Goal: Task Accomplishment & Management: Manage account settings

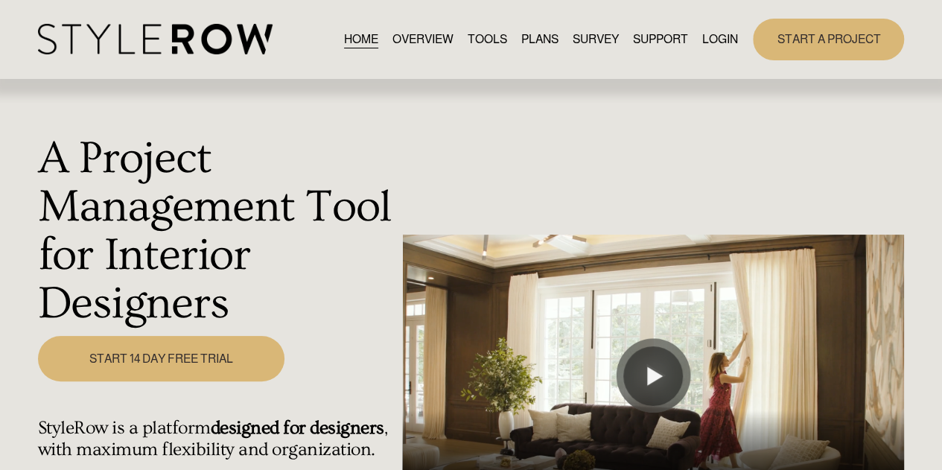
click at [702, 39] on link "LOGIN" at bounding box center [720, 39] width 36 height 20
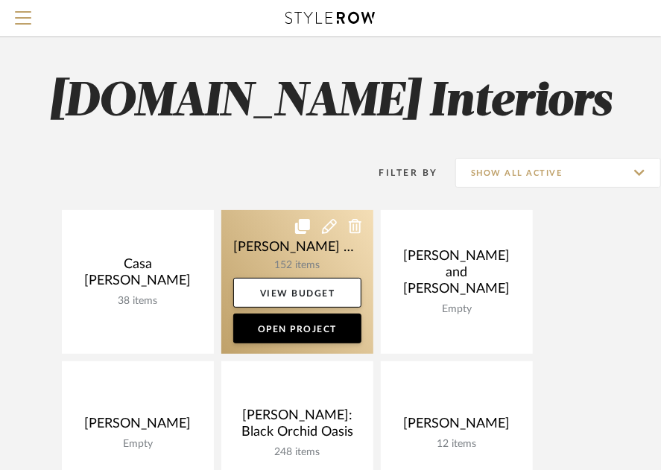
click at [255, 236] on link at bounding box center [297, 282] width 152 height 144
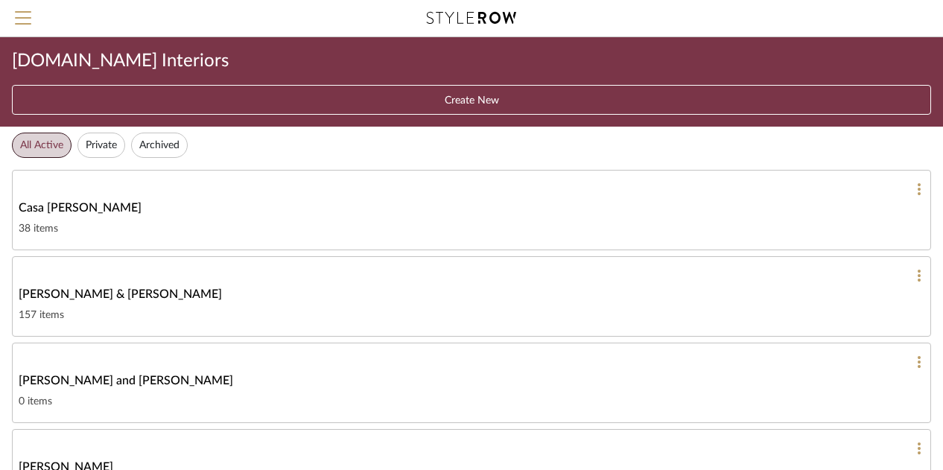
click at [79, 293] on span "[PERSON_NAME] & [PERSON_NAME]" at bounding box center [120, 294] width 203 height 18
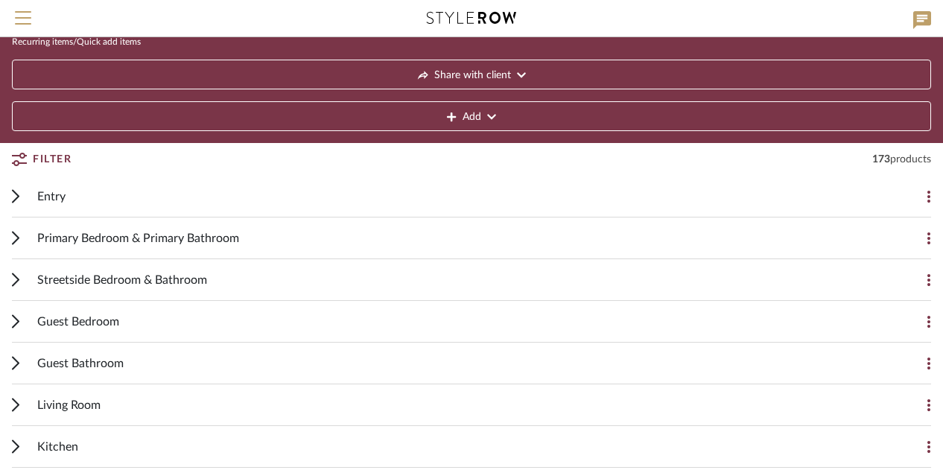
scroll to position [69, 0]
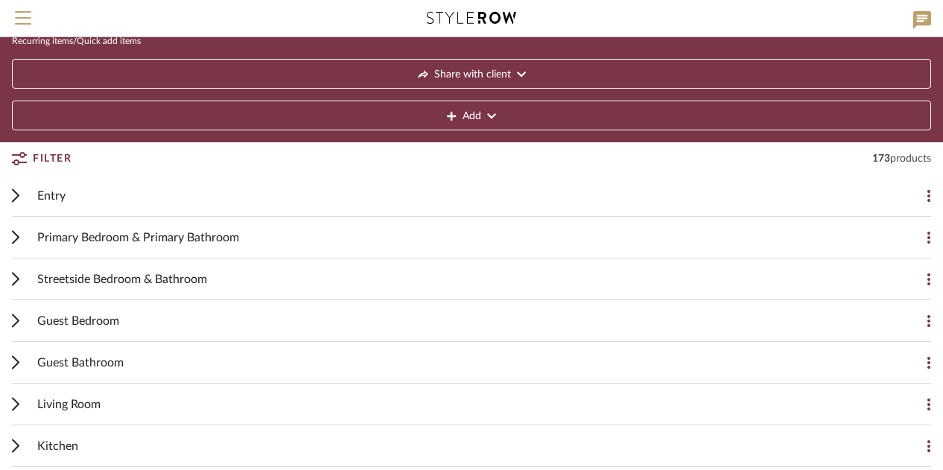
click at [92, 324] on span "Guest Bedroom" at bounding box center [78, 321] width 82 height 18
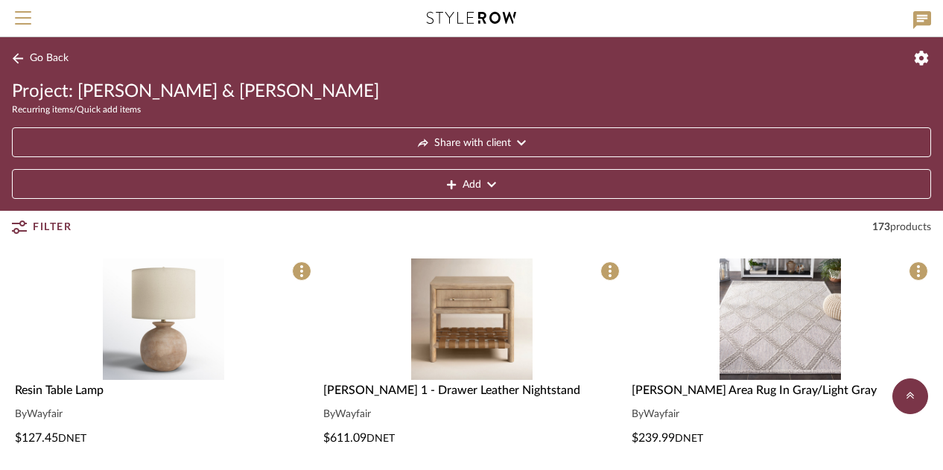
scroll to position [232, 0]
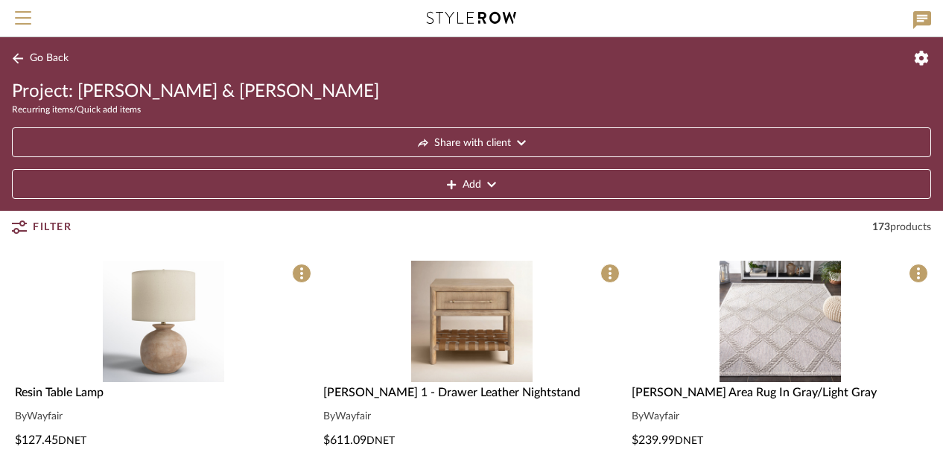
click at [365, 387] on span "[PERSON_NAME] 1 - Drawer Leather Nightstand" at bounding box center [451, 393] width 257 height 12
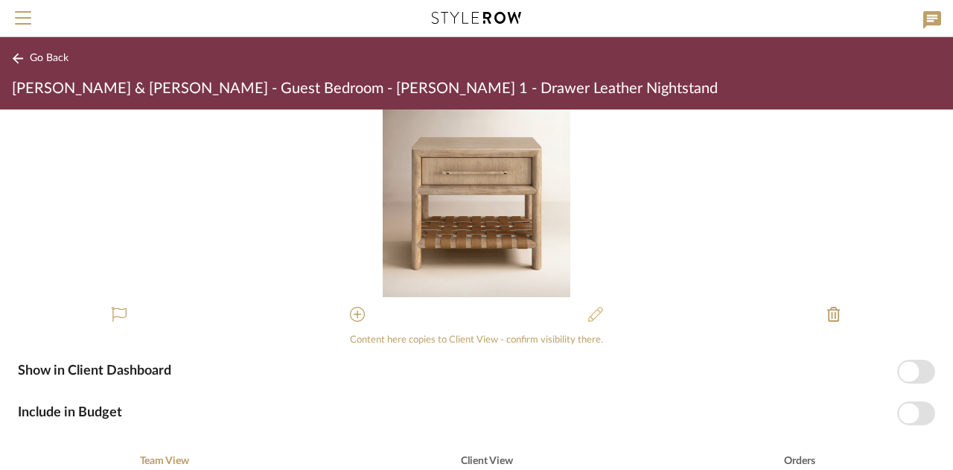
click at [591, 307] on icon at bounding box center [595, 314] width 15 height 15
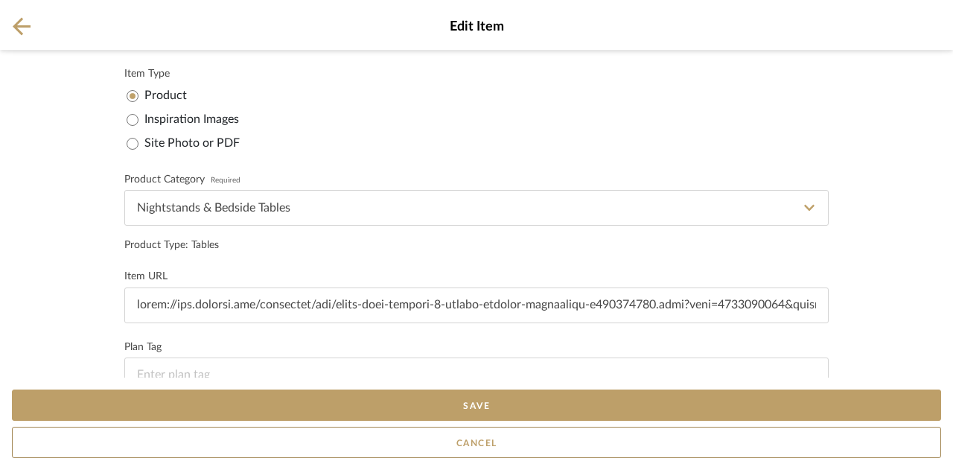
click at [17, 28] on icon at bounding box center [22, 26] width 18 height 18
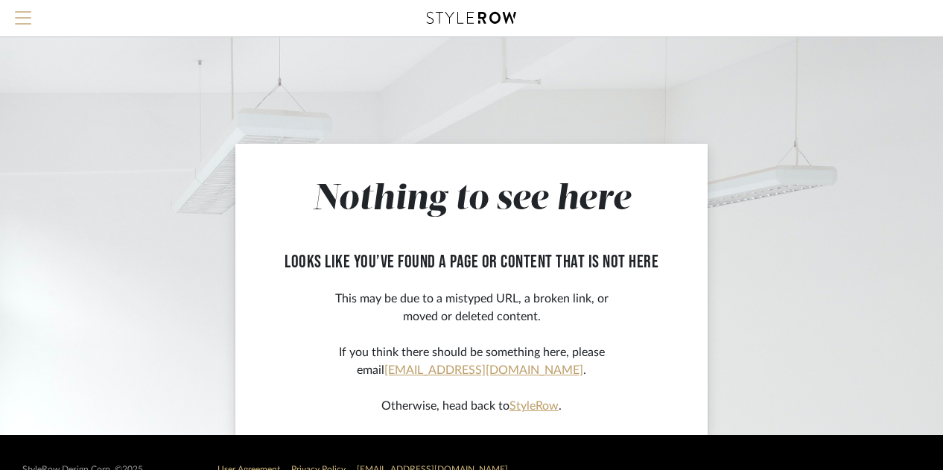
click at [6, 16] on button "Menu" at bounding box center [23, 18] width 46 height 36
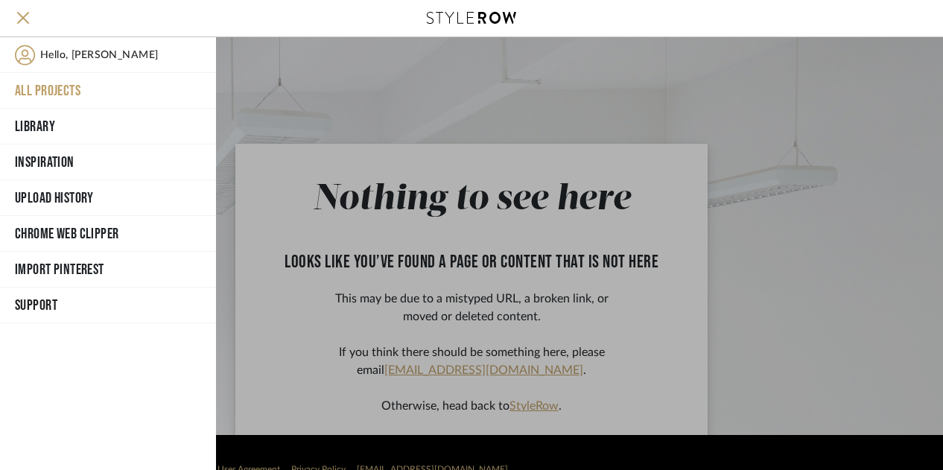
click at [54, 89] on button "All Projects" at bounding box center [108, 91] width 216 height 36
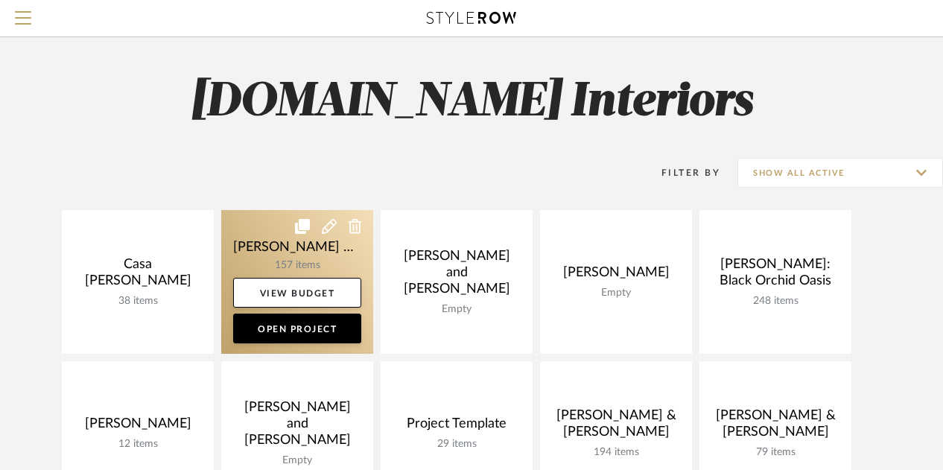
click at [252, 239] on link at bounding box center [297, 282] width 152 height 144
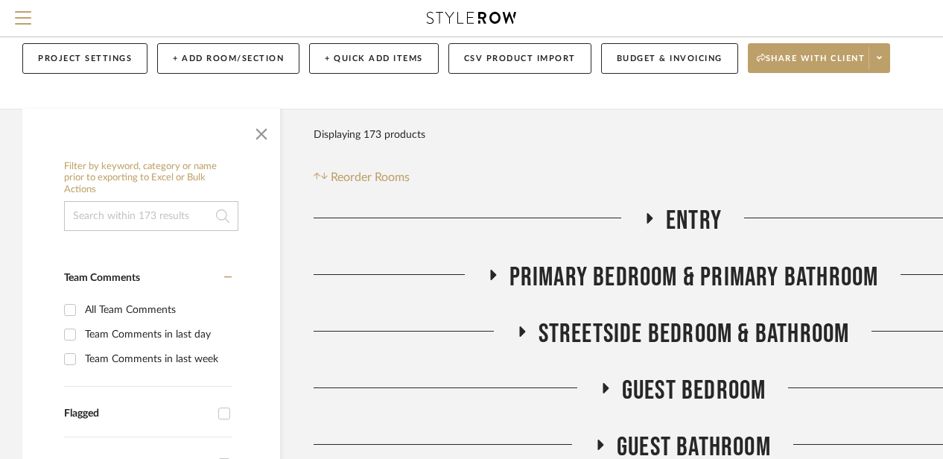
scroll to position [207, 0]
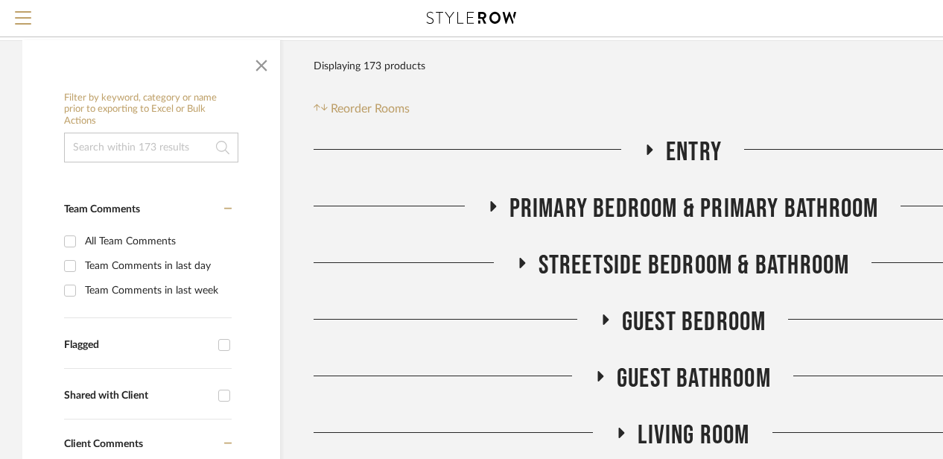
click at [608, 314] on icon at bounding box center [605, 319] width 18 height 11
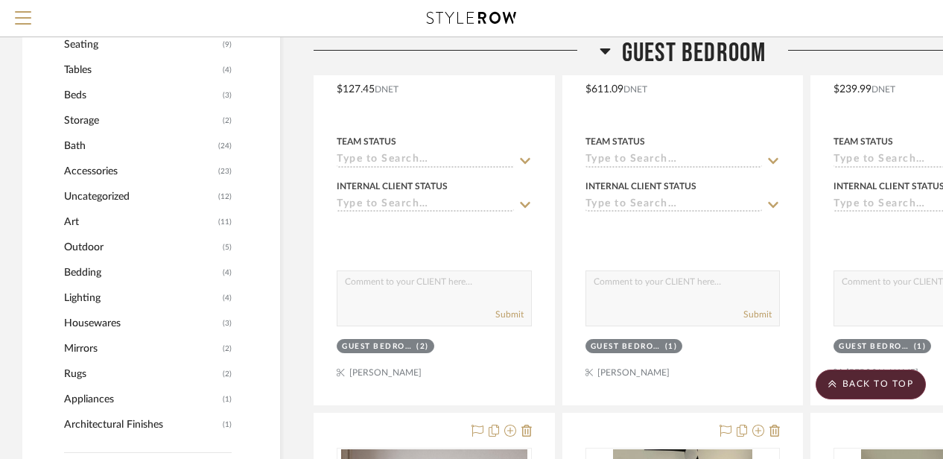
scroll to position [818, 0]
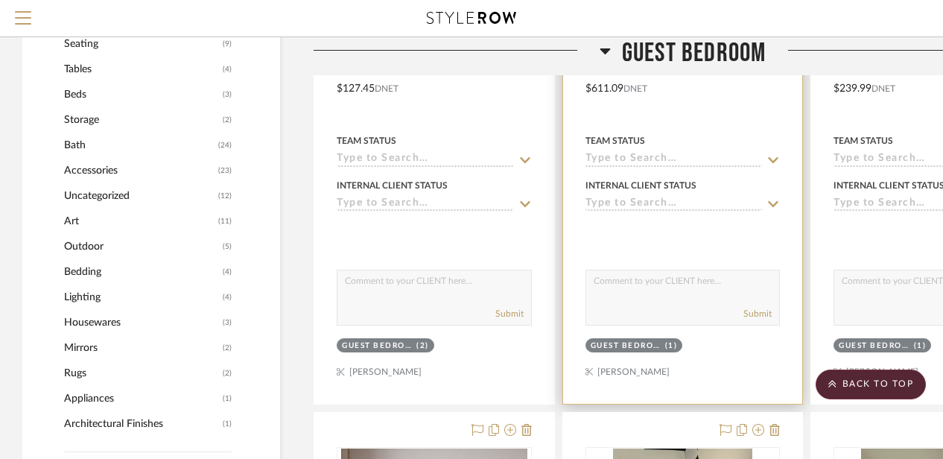
click at [662, 344] on div "Guest Bedroom (1)" at bounding box center [634, 345] width 87 height 11
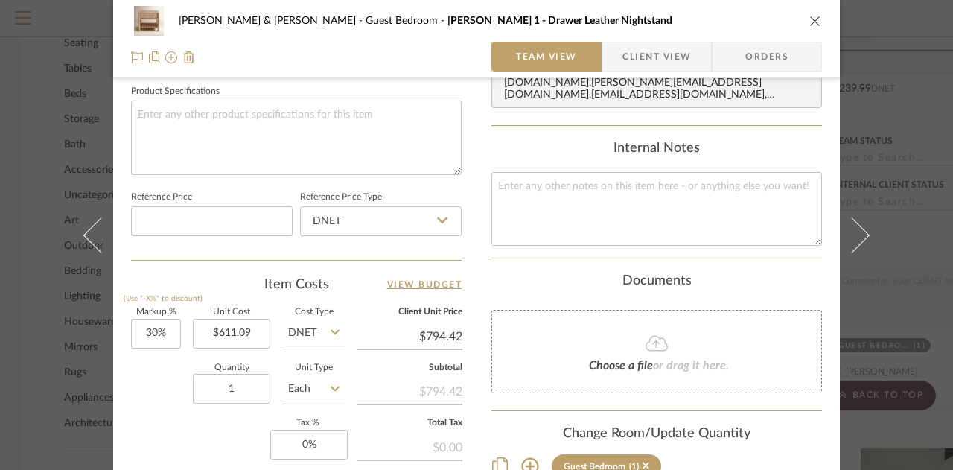
scroll to position [705, 0]
type input "2"
click at [232, 446] on div "Markup % (Use "-X%" to discount) 30% Unit Cost $611.09 Cost Type DNET Client Un…" at bounding box center [296, 416] width 331 height 217
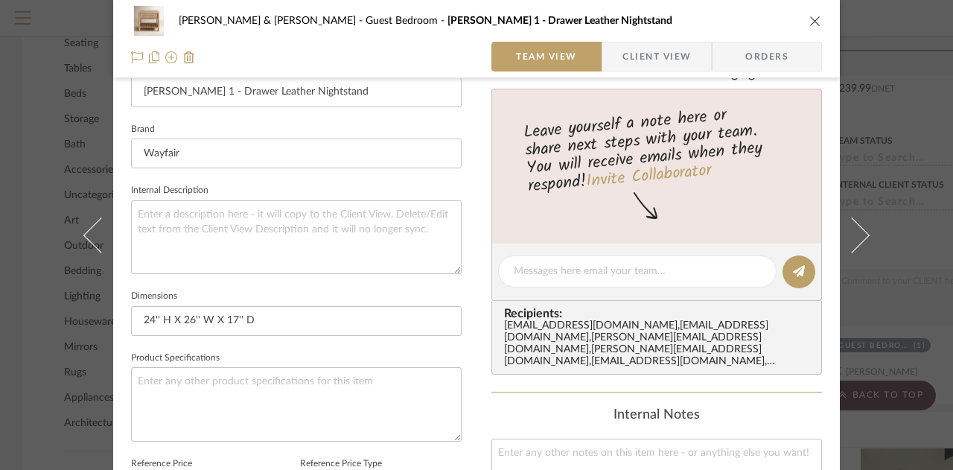
scroll to position [408, 0]
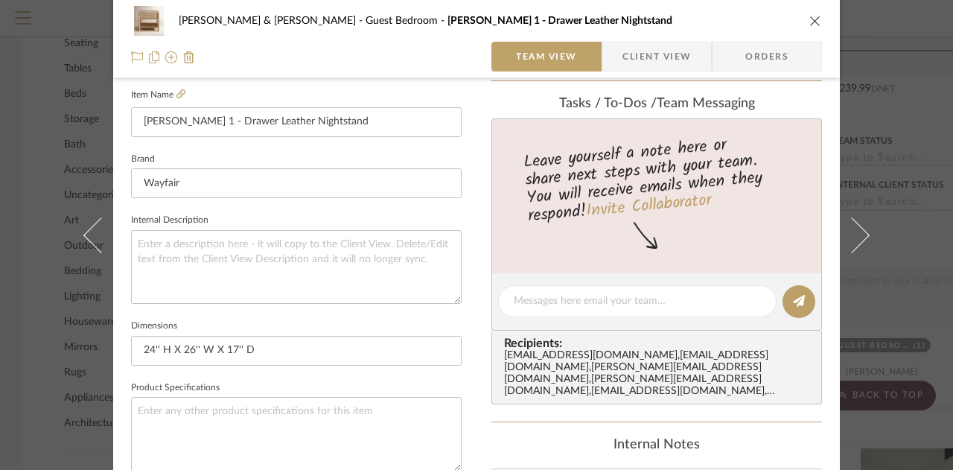
click at [810, 22] on icon "close" at bounding box center [816, 21] width 12 height 12
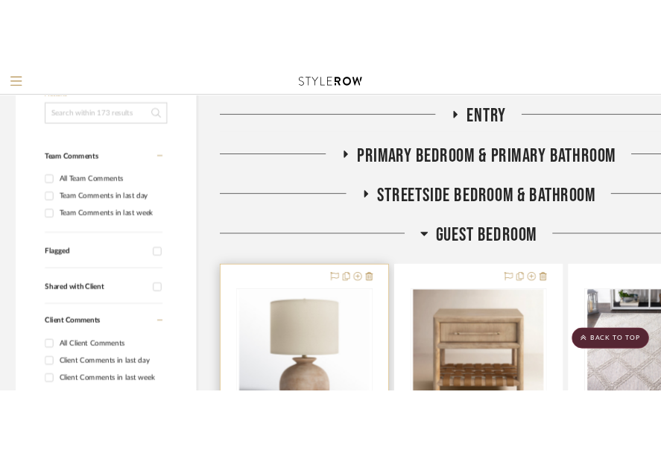
scroll to position [0, 0]
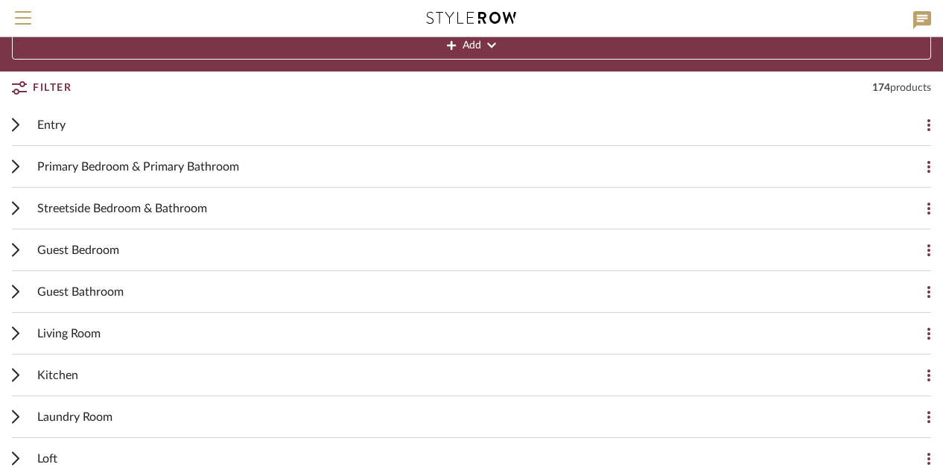
scroll to position [212, 0]
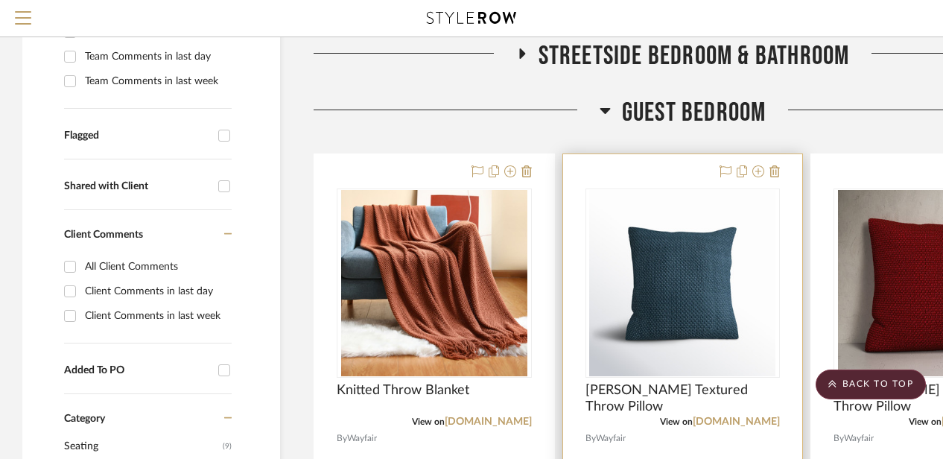
scroll to position [414, 0]
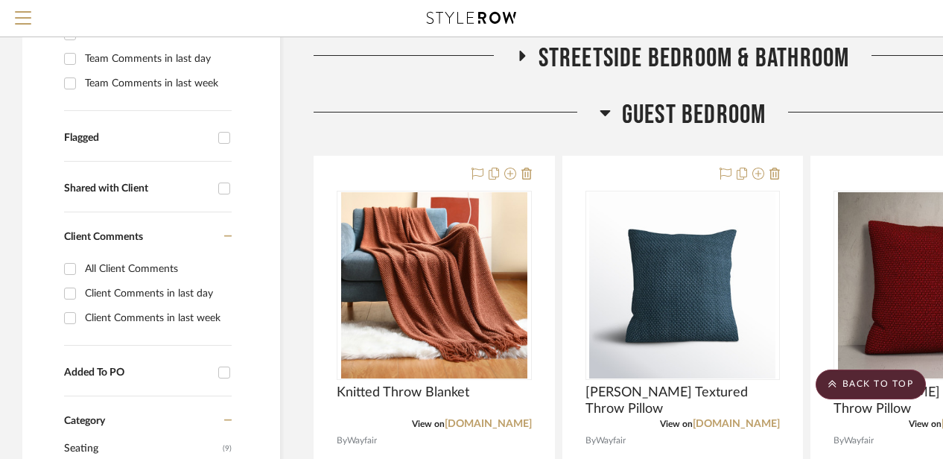
click at [605, 113] on icon at bounding box center [605, 113] width 10 height 6
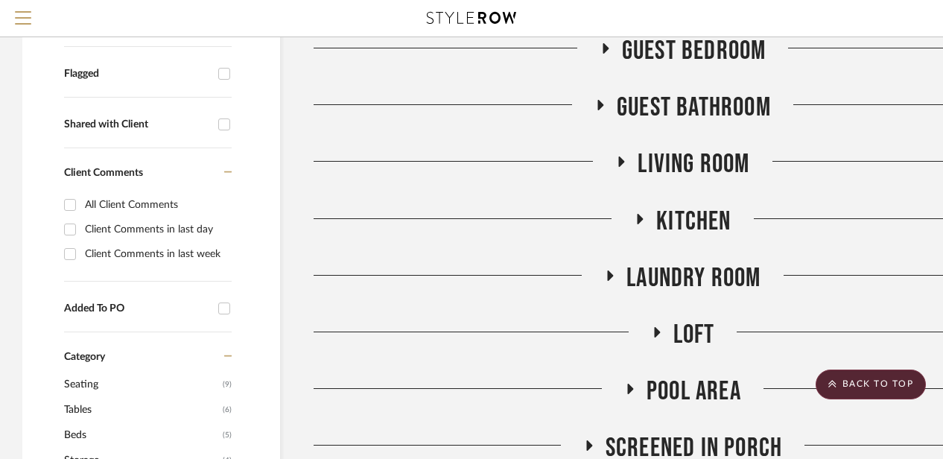
scroll to position [490, 0]
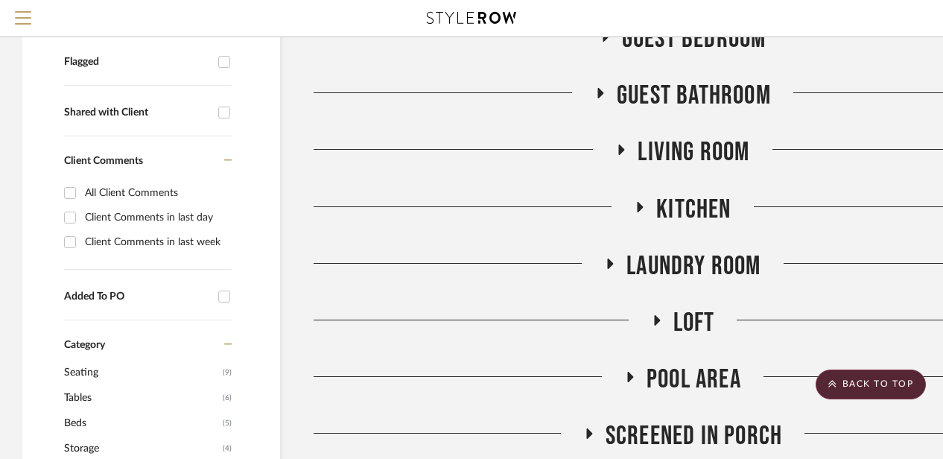
click at [655, 322] on icon at bounding box center [657, 320] width 6 height 10
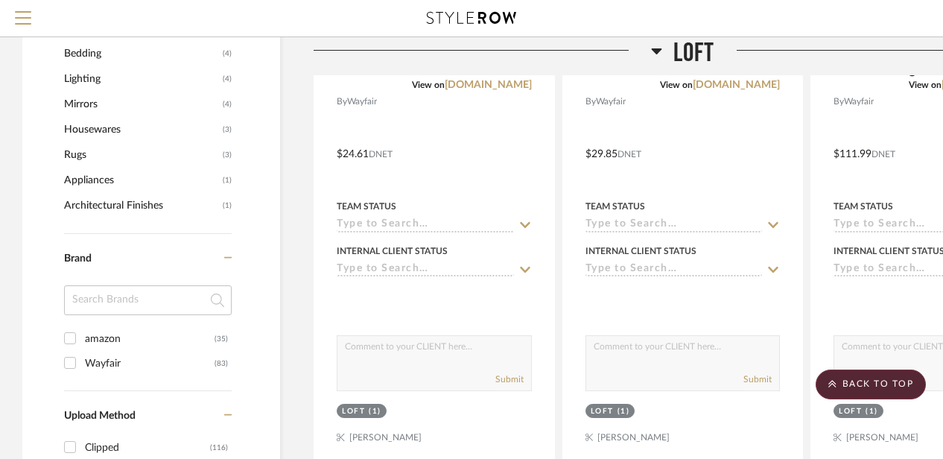
scroll to position [1039, 0]
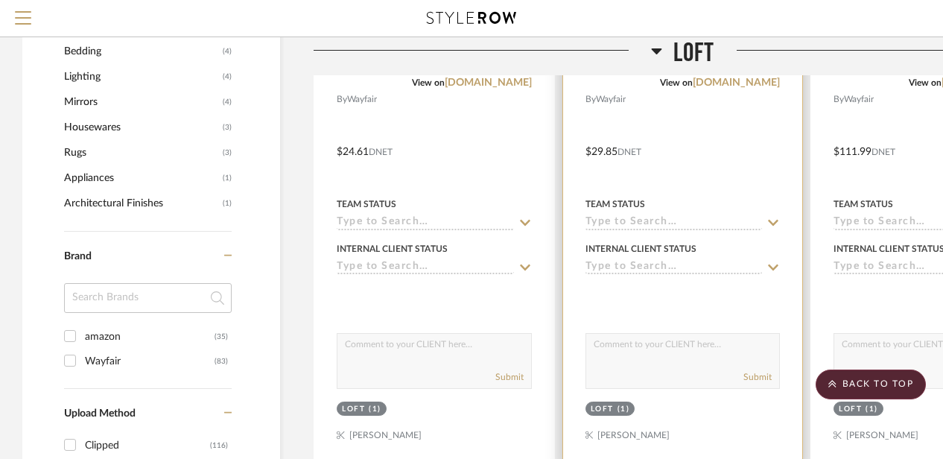
click at [611, 410] on div "Loft" at bounding box center [602, 409] width 23 height 11
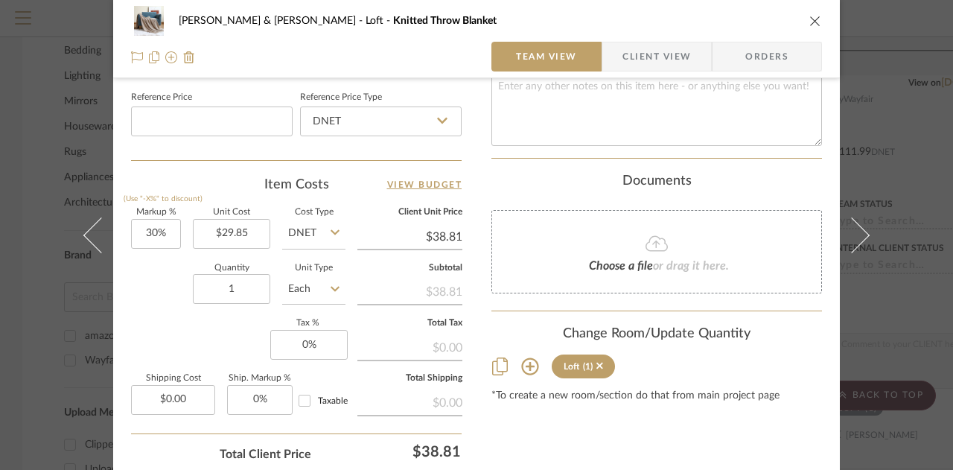
scroll to position [913, 0]
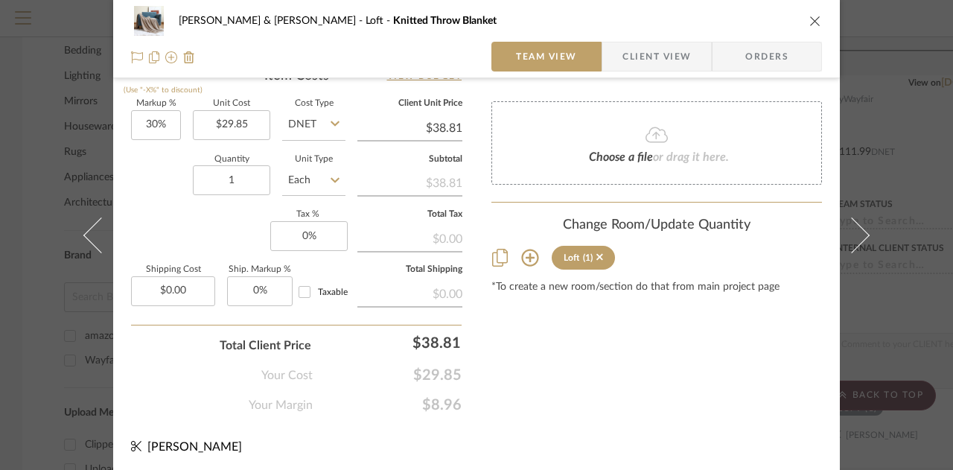
click at [524, 249] on icon at bounding box center [529, 257] width 17 height 17
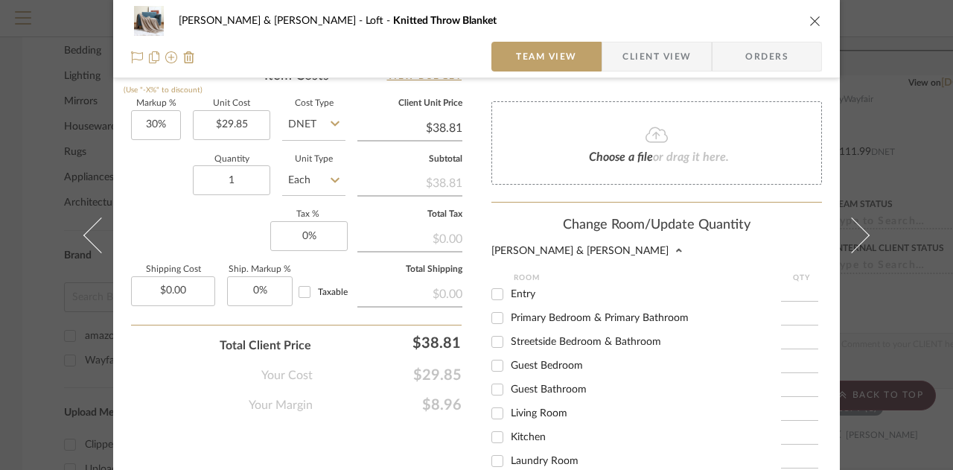
scroll to position [100, 0]
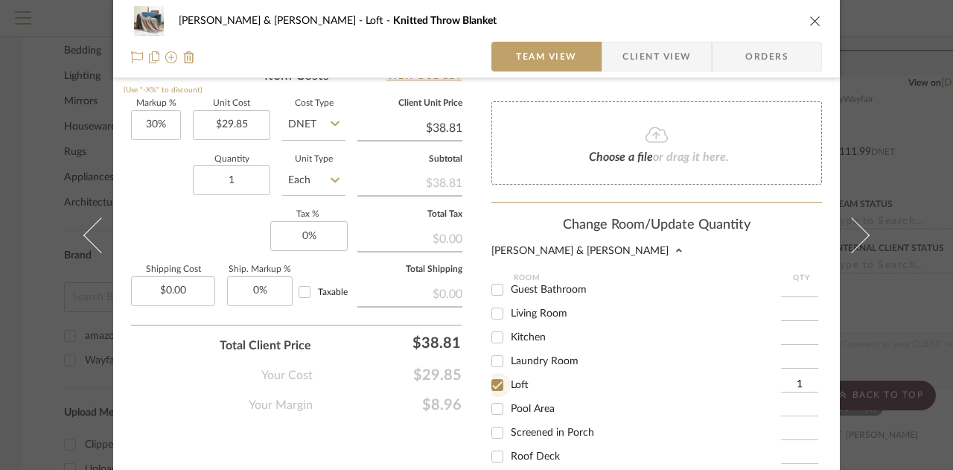
click at [495, 373] on input "Loft" at bounding box center [498, 385] width 24 height 24
checkbox input "false"
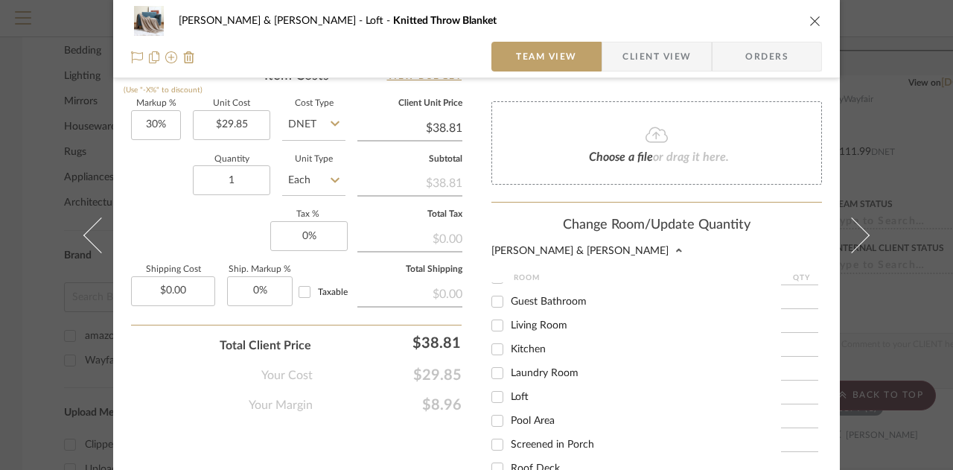
click at [495, 314] on input "Living Room" at bounding box center [498, 326] width 24 height 24
checkbox input "true"
type input "1"
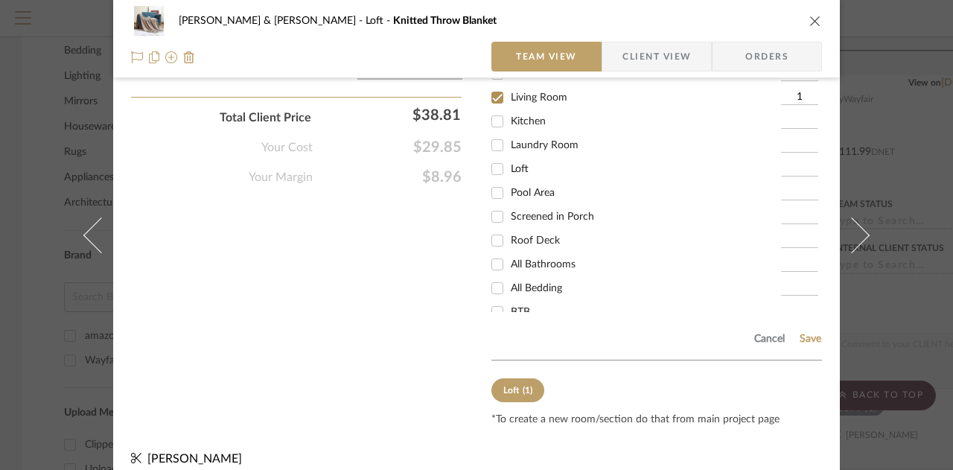
scroll to position [119, 0]
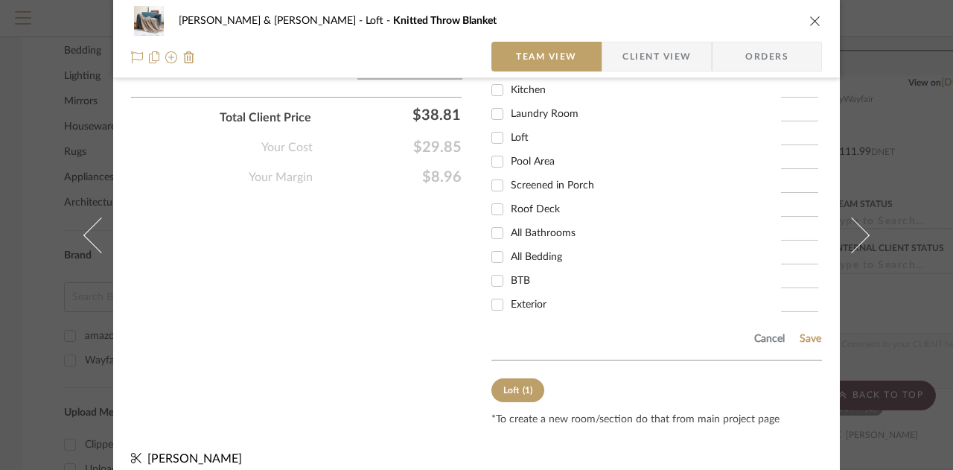
click at [809, 333] on button "Save" at bounding box center [810, 339] width 23 height 12
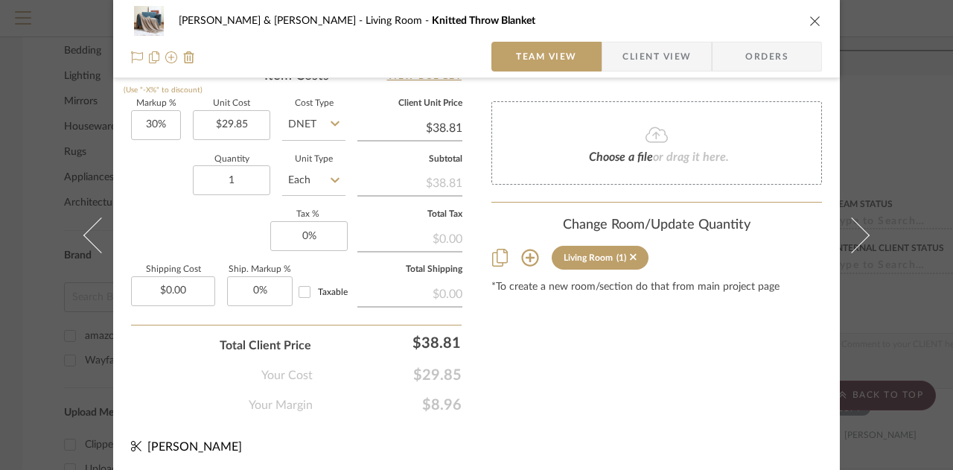
scroll to position [680, 0]
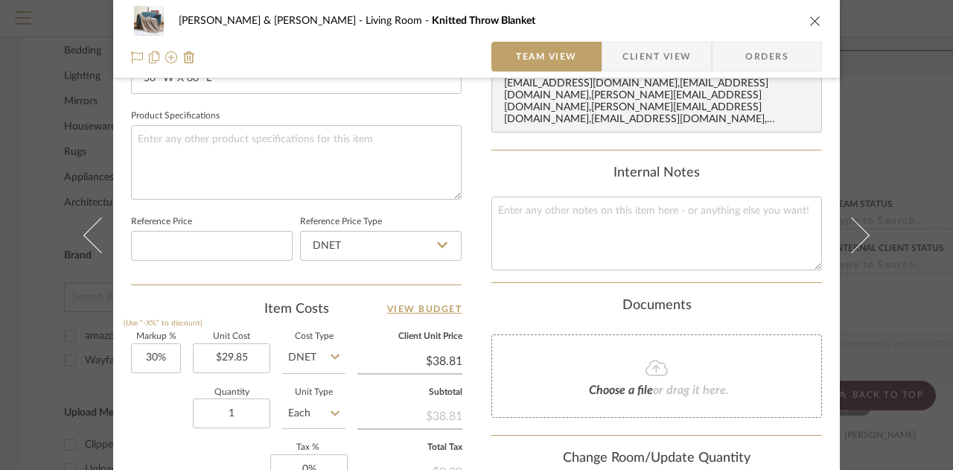
click at [816, 19] on icon "close" at bounding box center [816, 21] width 12 height 12
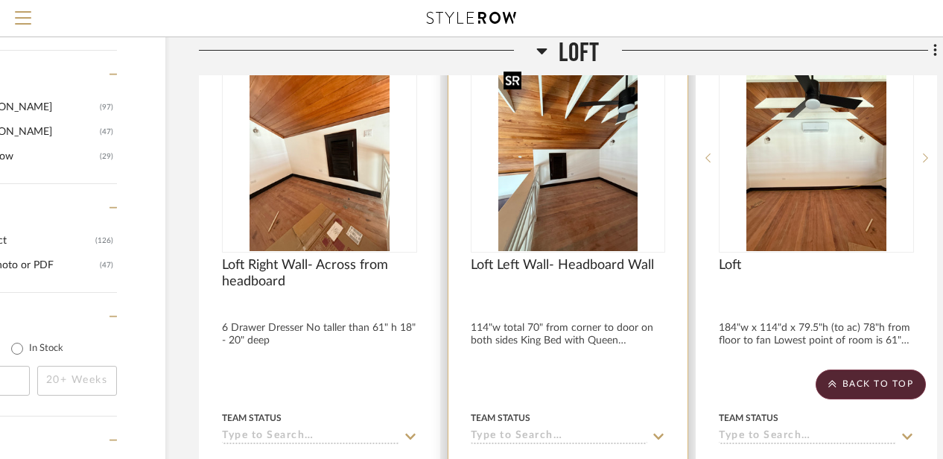
scroll to position [1486, 118]
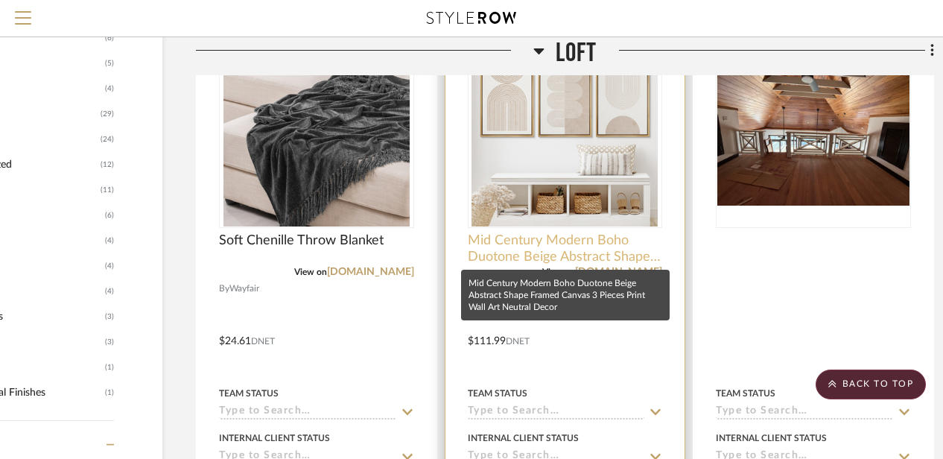
click at [576, 239] on span "Mid Century Modern Boho Duotone Beige Abstract Shape Framed Canvas 3 Pieces Pri…" at bounding box center [565, 248] width 195 height 33
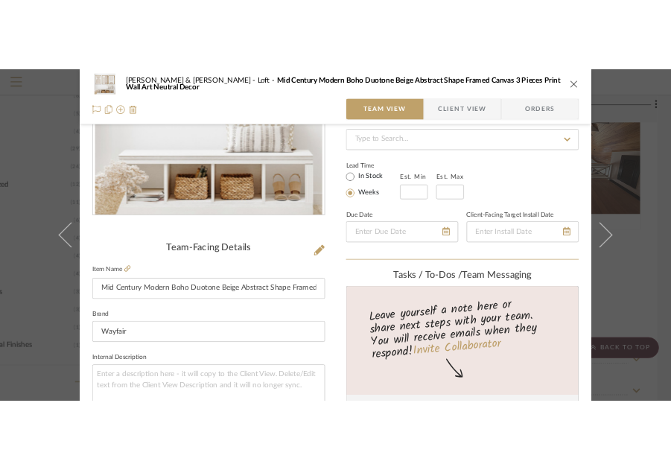
scroll to position [218, 0]
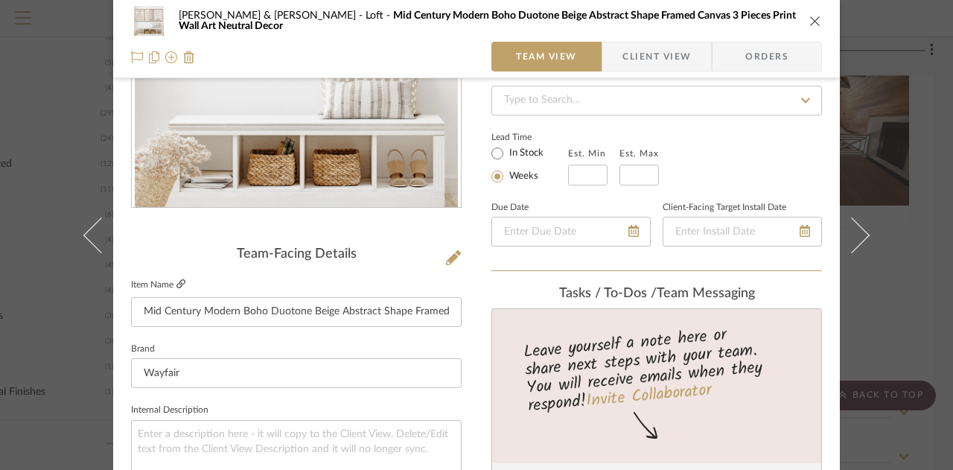
click at [177, 281] on icon at bounding box center [181, 283] width 9 height 9
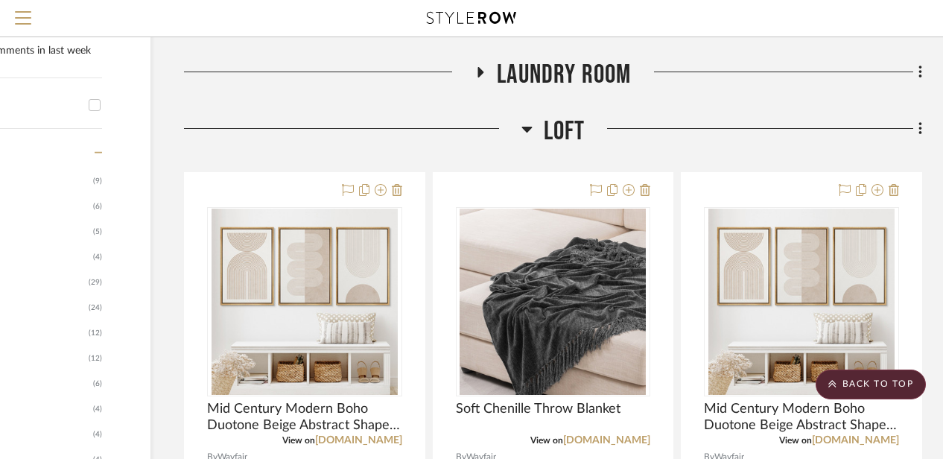
scroll to position [708, 130]
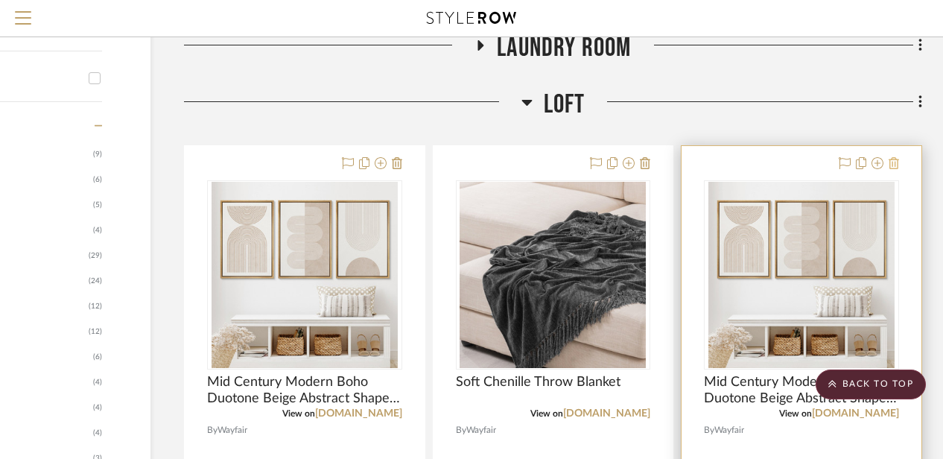
click at [897, 159] on icon at bounding box center [893, 163] width 10 height 12
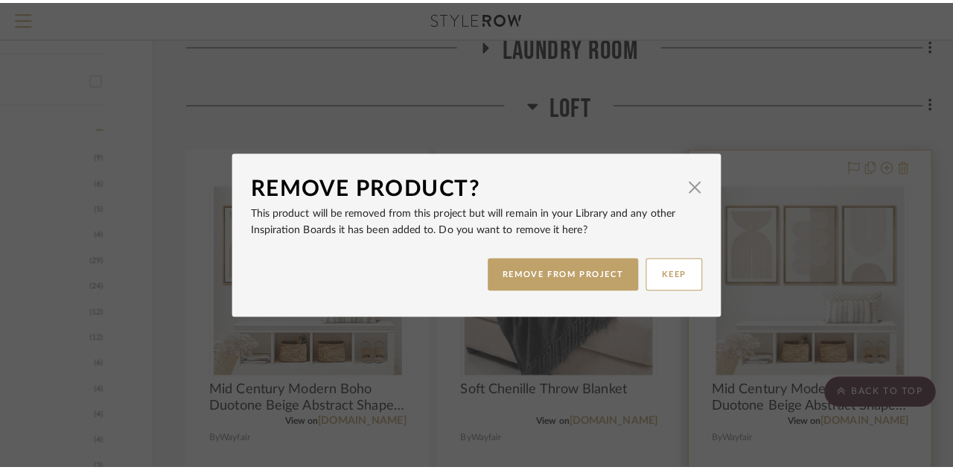
scroll to position [0, 0]
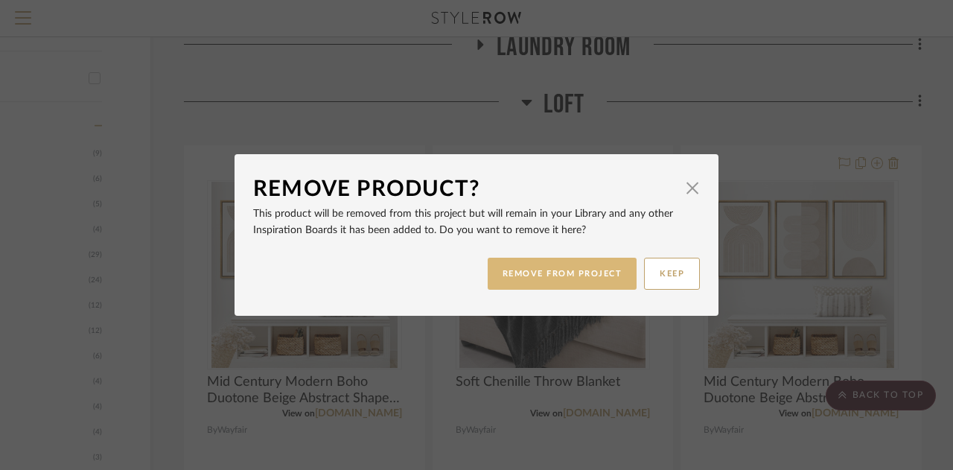
click at [610, 268] on button "REMOVE FROM PROJECT" at bounding box center [563, 274] width 150 height 32
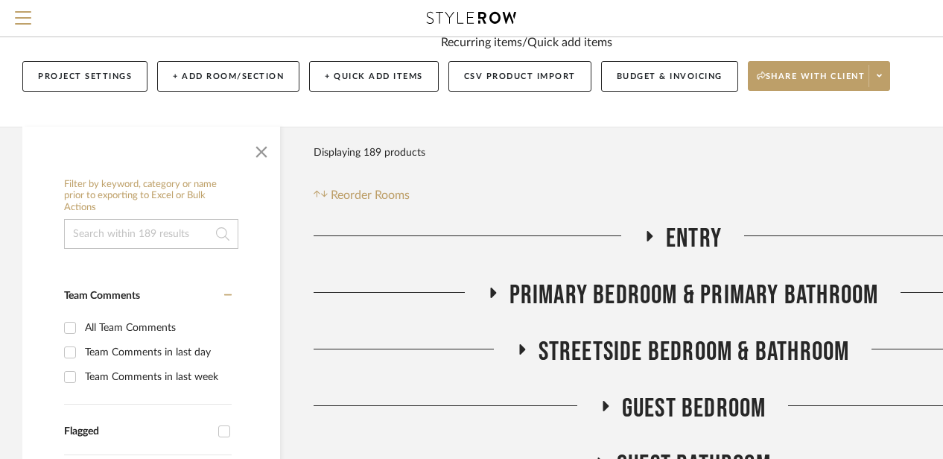
scroll to position [122, 0]
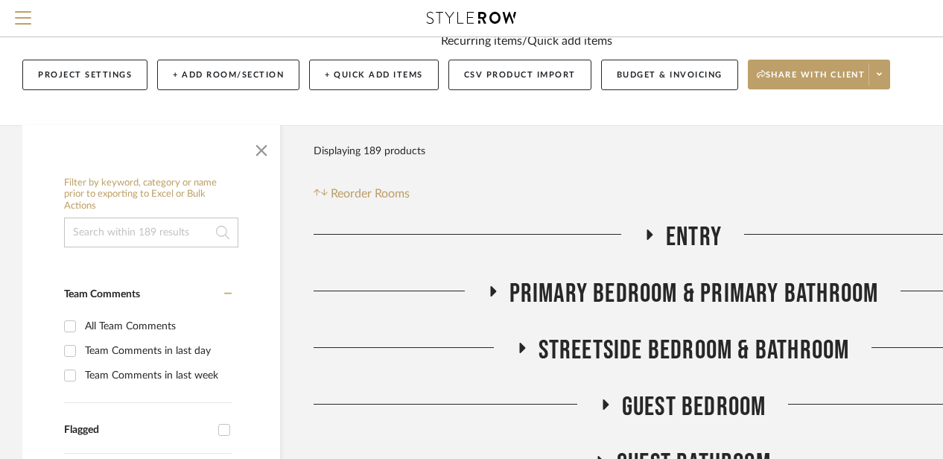
click at [644, 238] on icon at bounding box center [649, 234] width 18 height 11
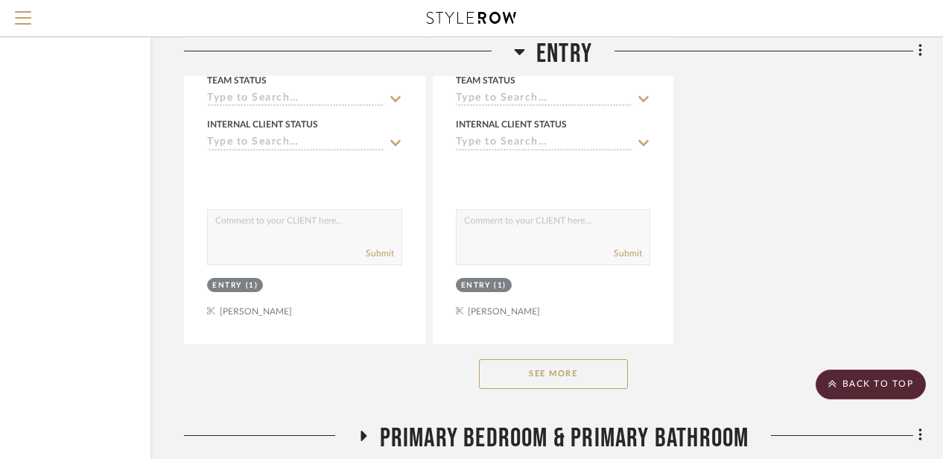
scroll to position [2036, 130]
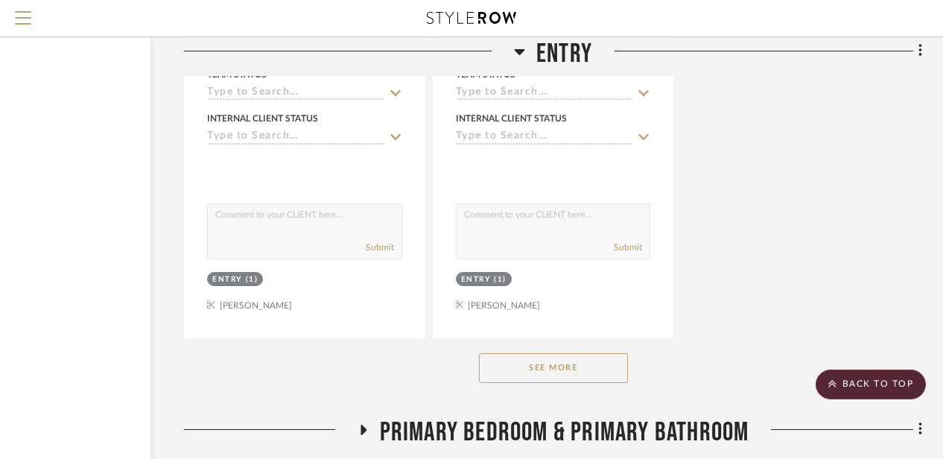
click at [499, 374] on button "See More" at bounding box center [553, 368] width 149 height 30
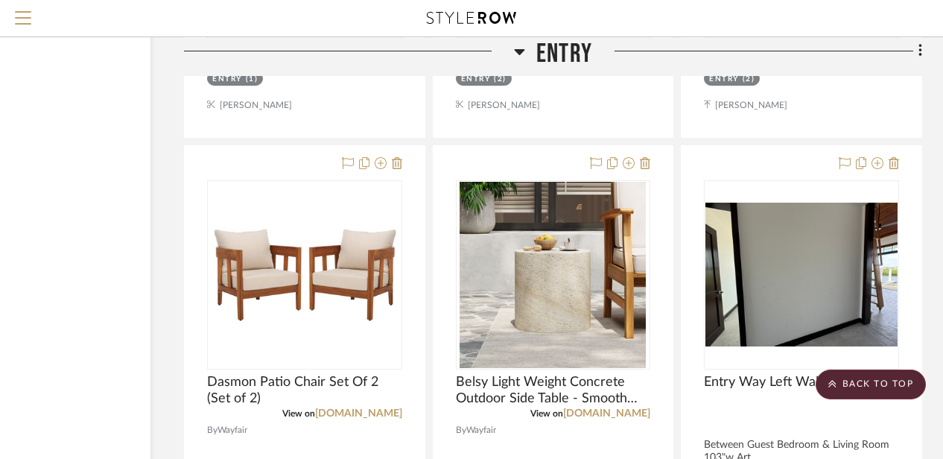
scroll to position [3566, 130]
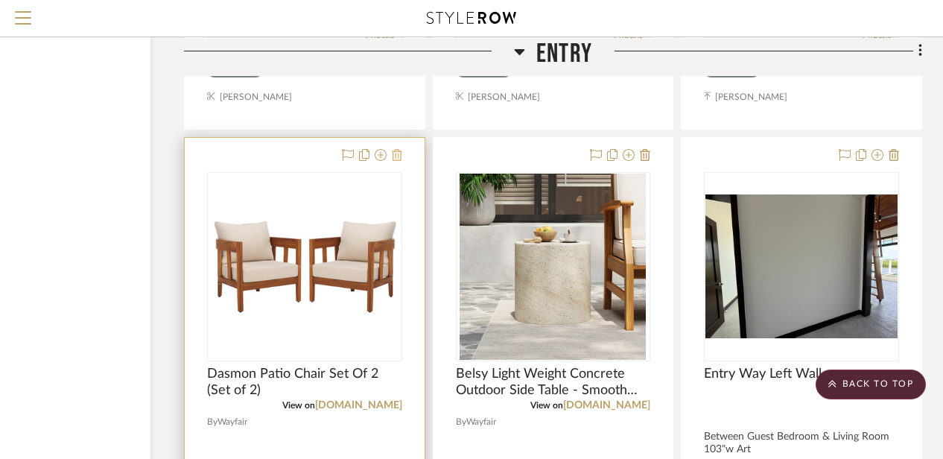
click at [395, 156] on icon at bounding box center [397, 155] width 10 height 12
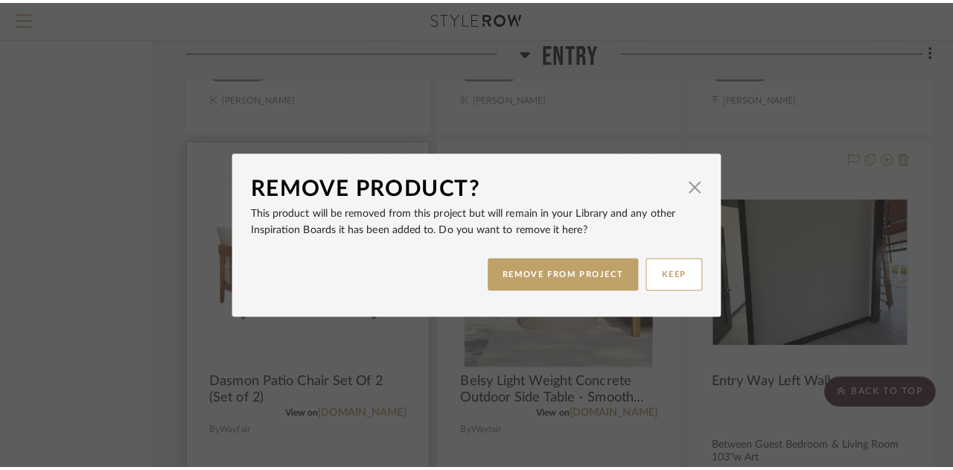
scroll to position [0, 0]
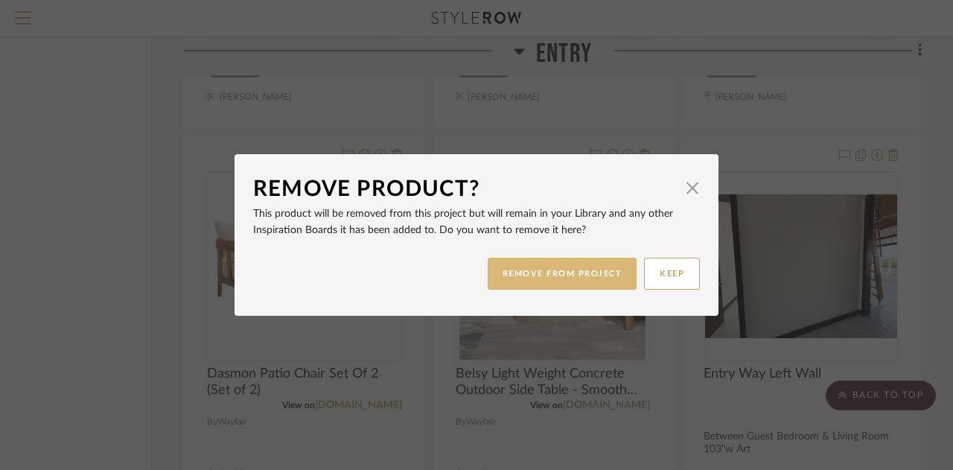
click at [515, 267] on button "REMOVE FROM PROJECT" at bounding box center [563, 274] width 150 height 32
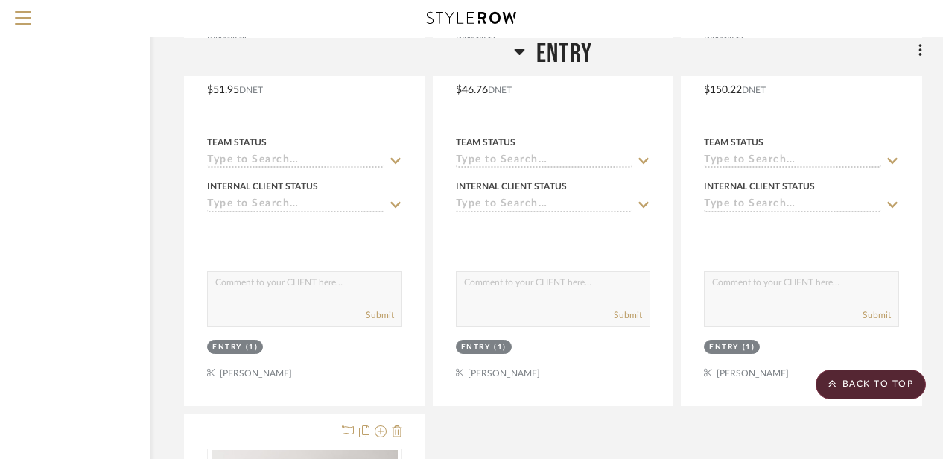
scroll to position [5117, 130]
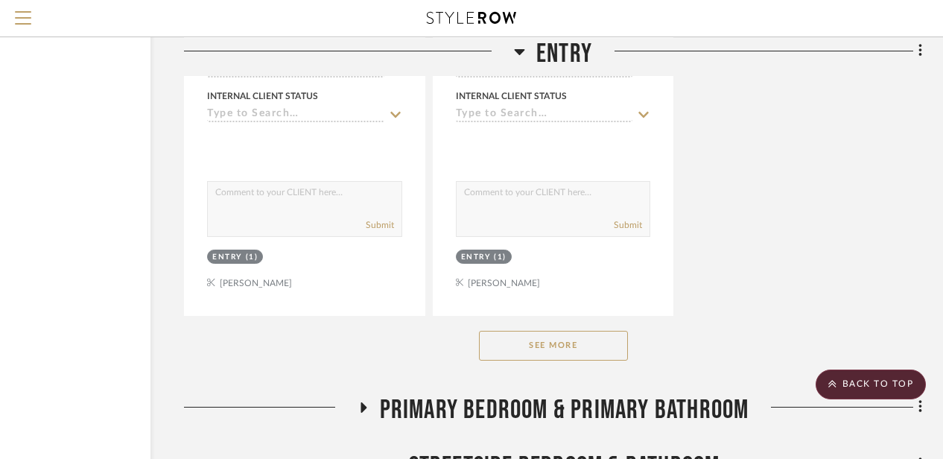
scroll to position [2061, 130]
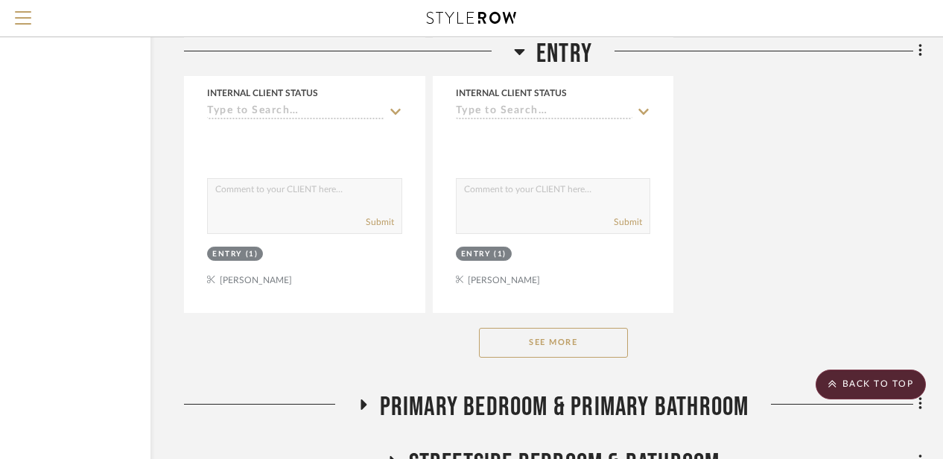
click at [545, 342] on button "See More" at bounding box center [553, 343] width 149 height 30
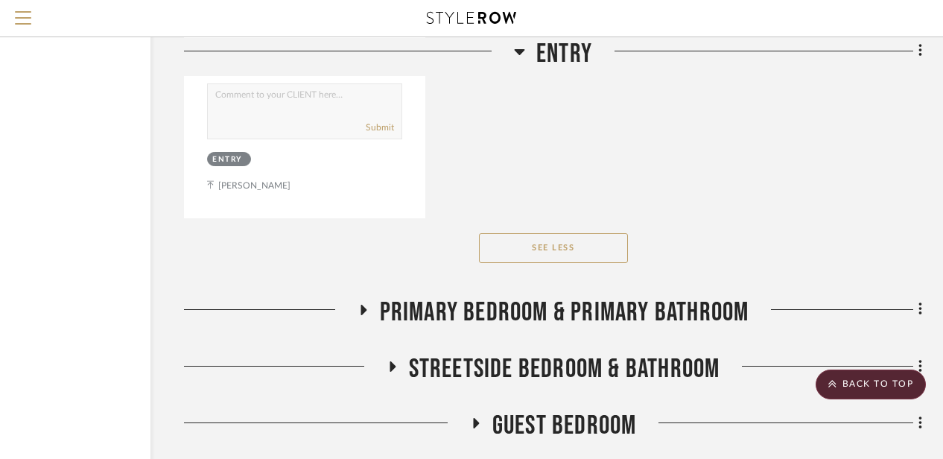
scroll to position [6120, 130]
click at [363, 309] on icon at bounding box center [363, 308] width 18 height 11
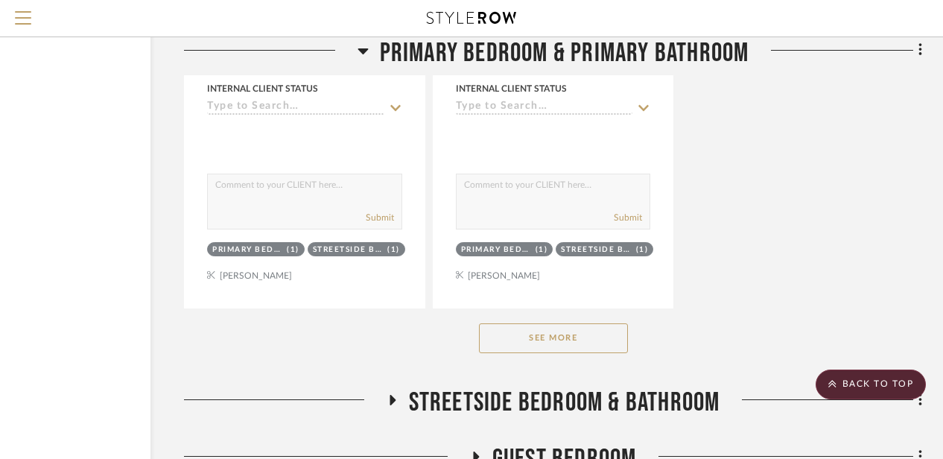
scroll to position [8139, 130]
click at [509, 346] on button "See More" at bounding box center [553, 337] width 149 height 30
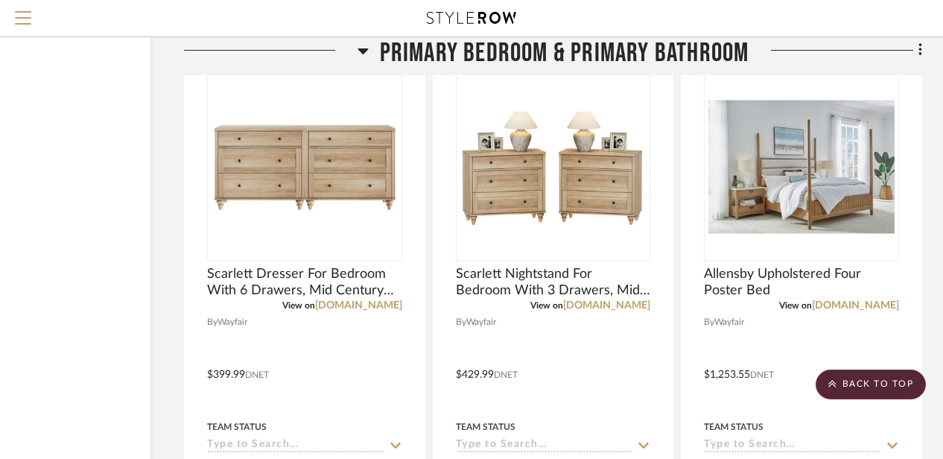
scroll to position [11059, 130]
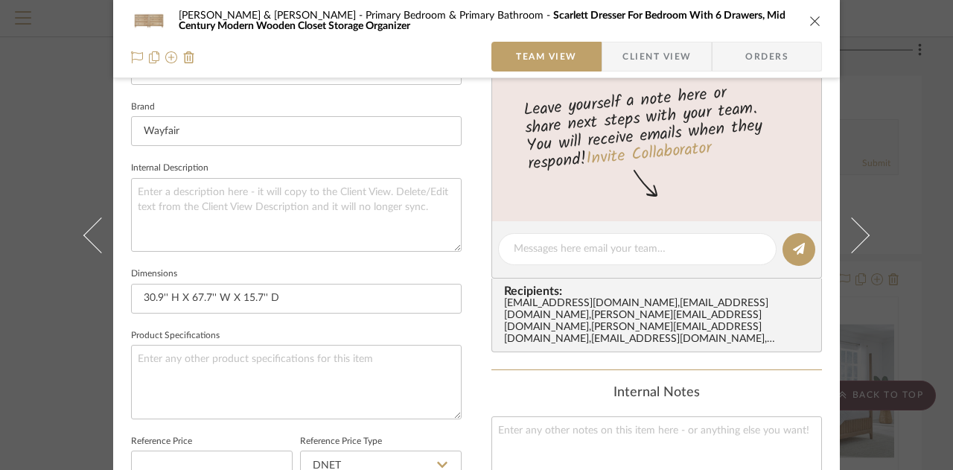
scroll to position [432, 0]
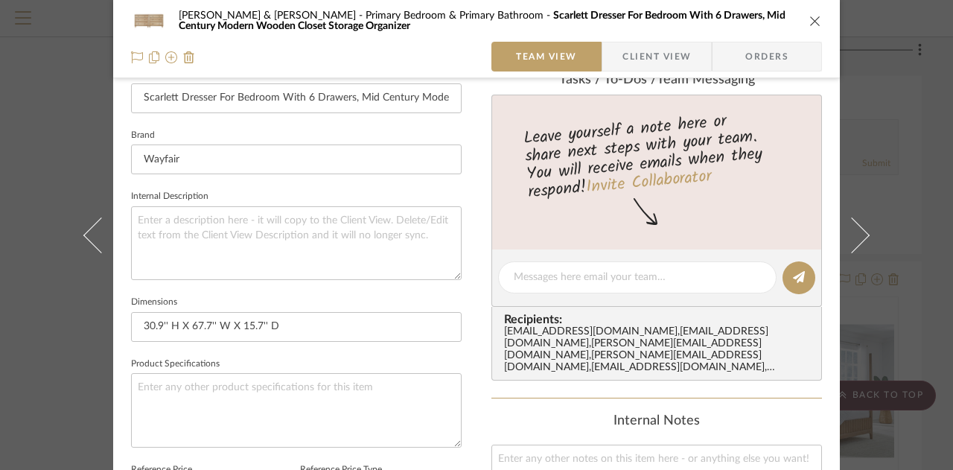
click at [812, 17] on icon "close" at bounding box center [816, 21] width 12 height 12
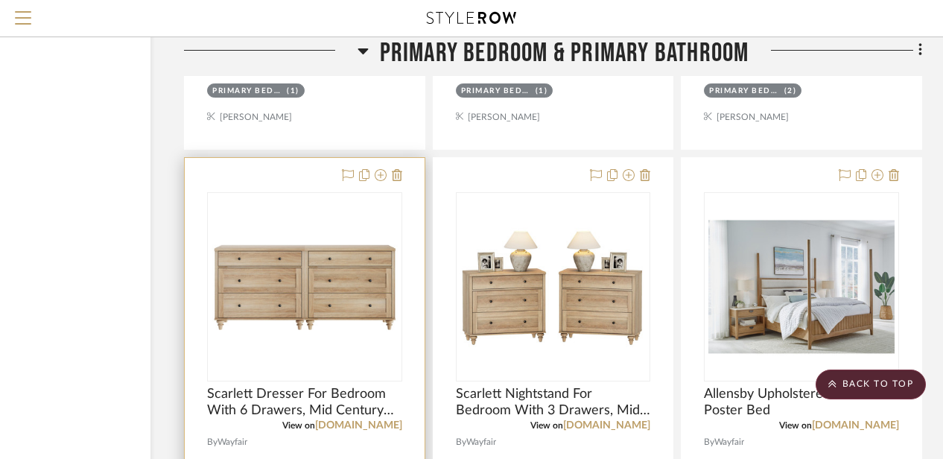
scroll to position [10941, 130]
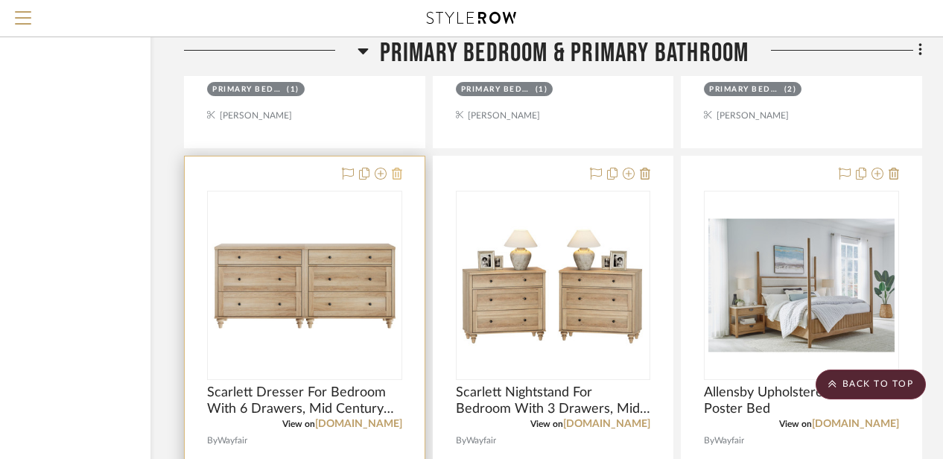
click at [397, 175] on icon at bounding box center [397, 174] width 10 height 12
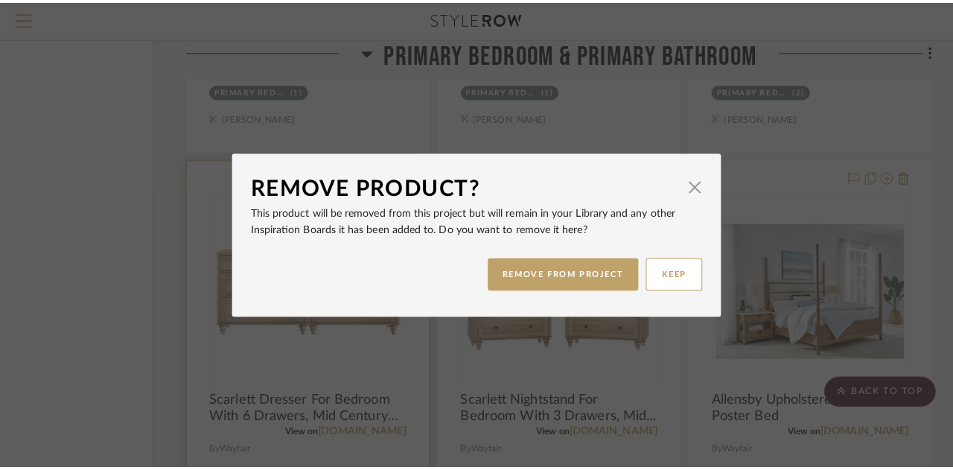
scroll to position [0, 0]
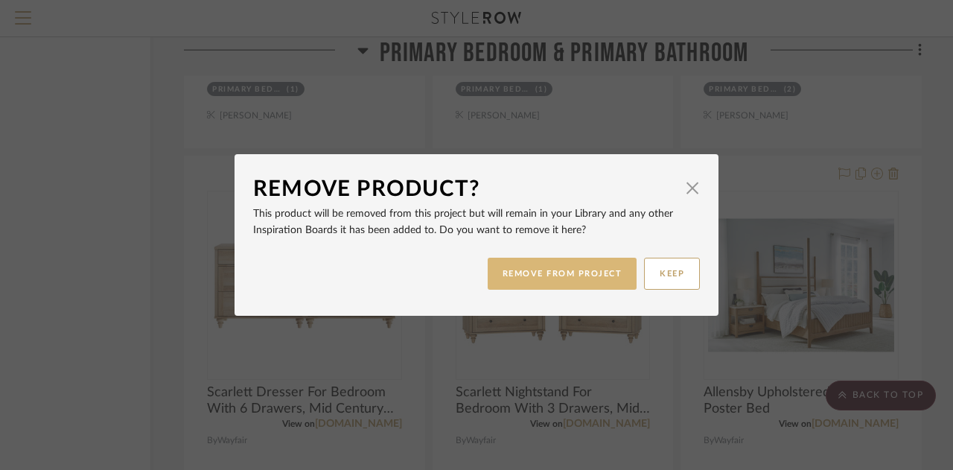
click at [521, 267] on button "REMOVE FROM PROJECT" at bounding box center [563, 274] width 150 height 32
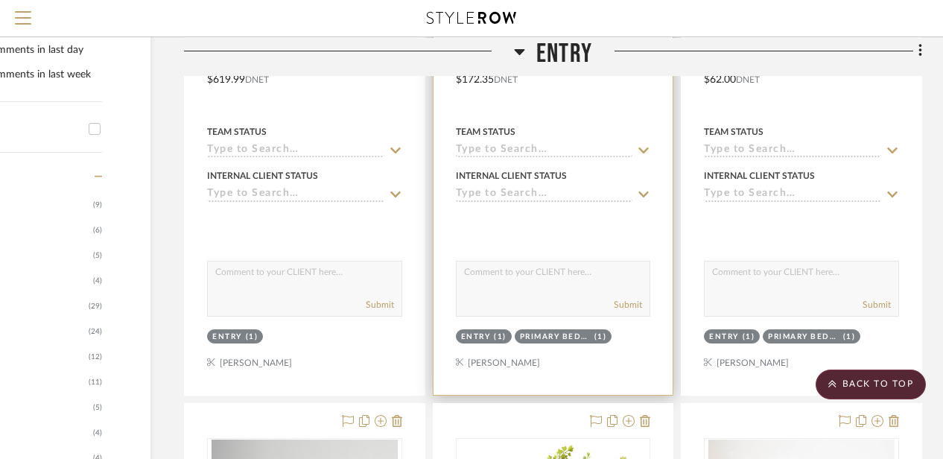
scroll to position [644, 130]
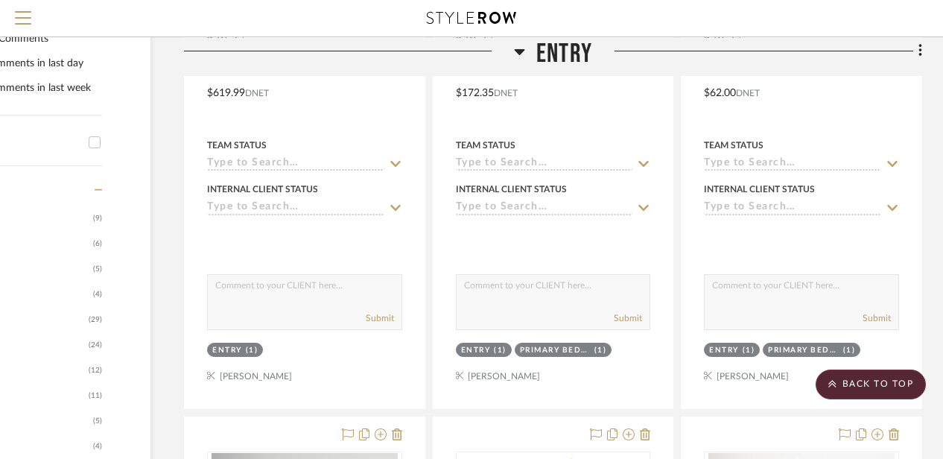
click at [519, 50] on icon at bounding box center [520, 51] width 10 height 6
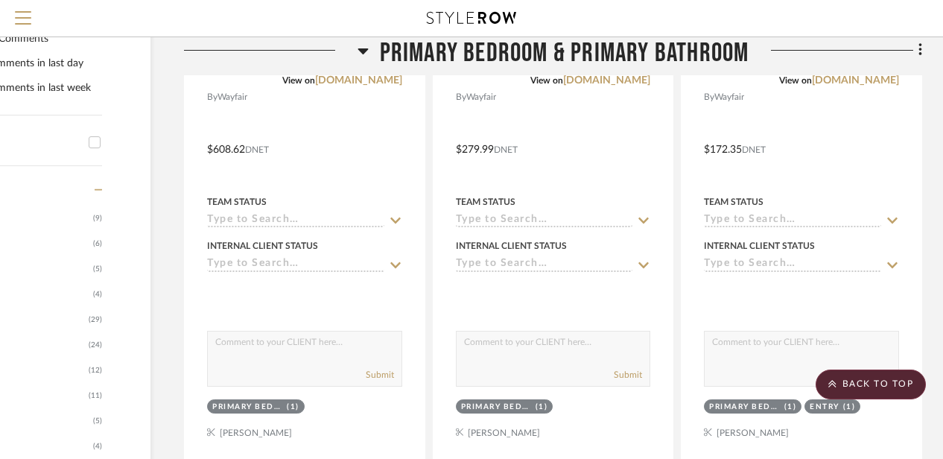
click at [360, 49] on icon at bounding box center [362, 51] width 10 height 6
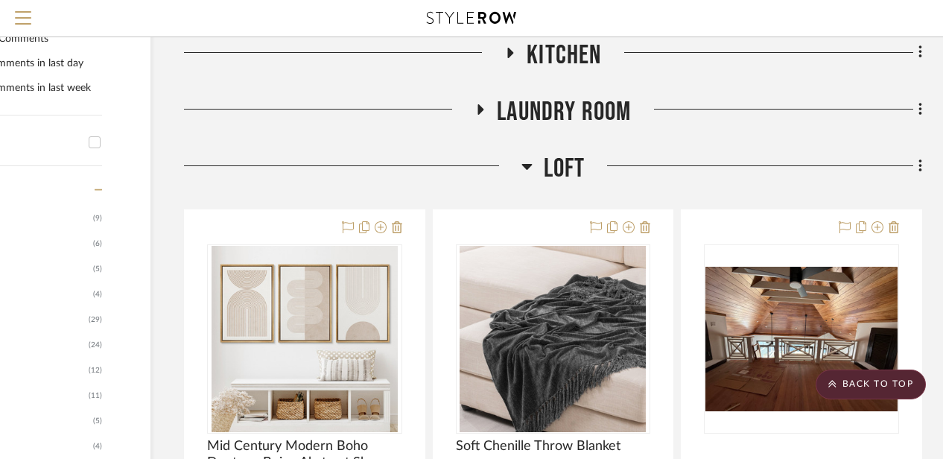
click at [521, 165] on icon at bounding box center [526, 167] width 10 height 6
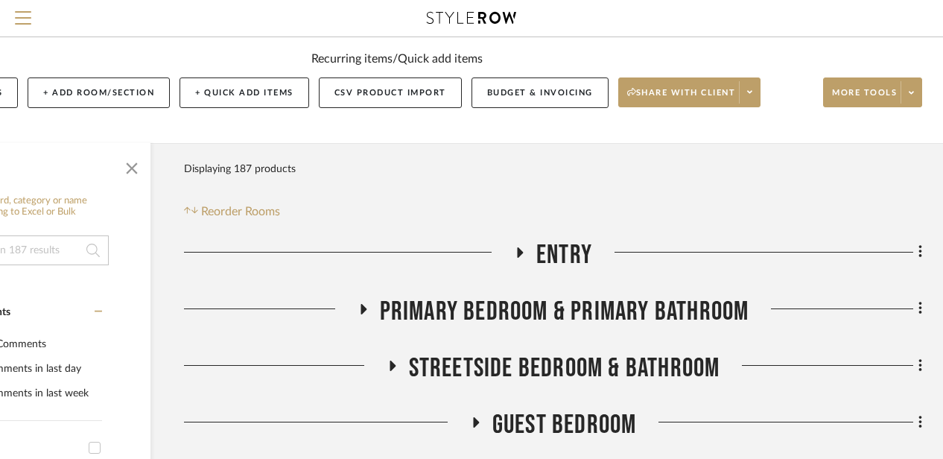
scroll to position [115, 130]
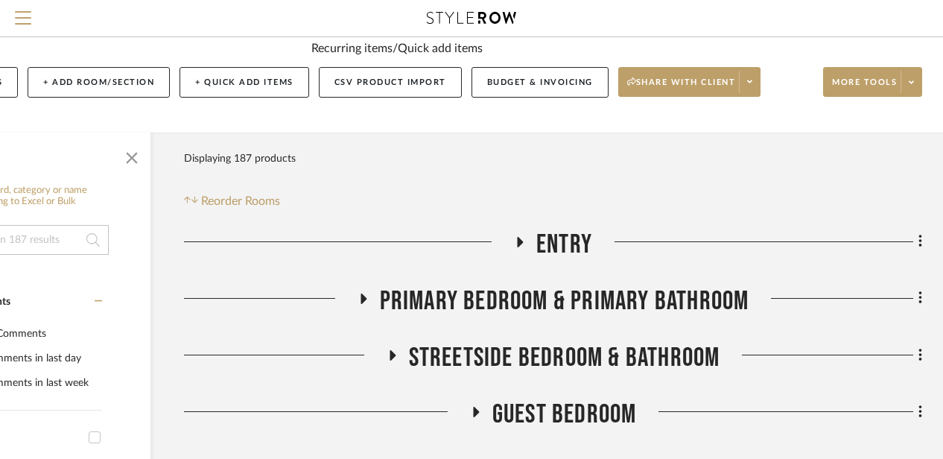
click at [358, 292] on h3 "Primary Bedroom & Primary Bathroom" at bounding box center [553, 301] width 392 height 32
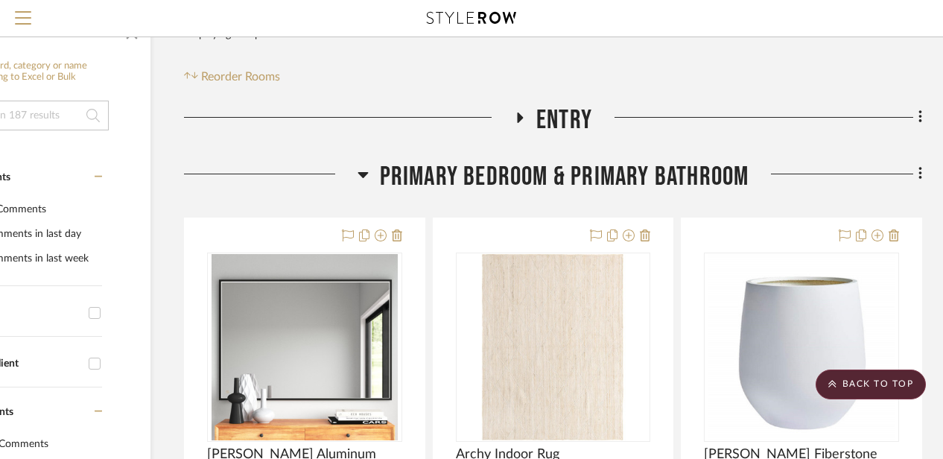
scroll to position [236, 130]
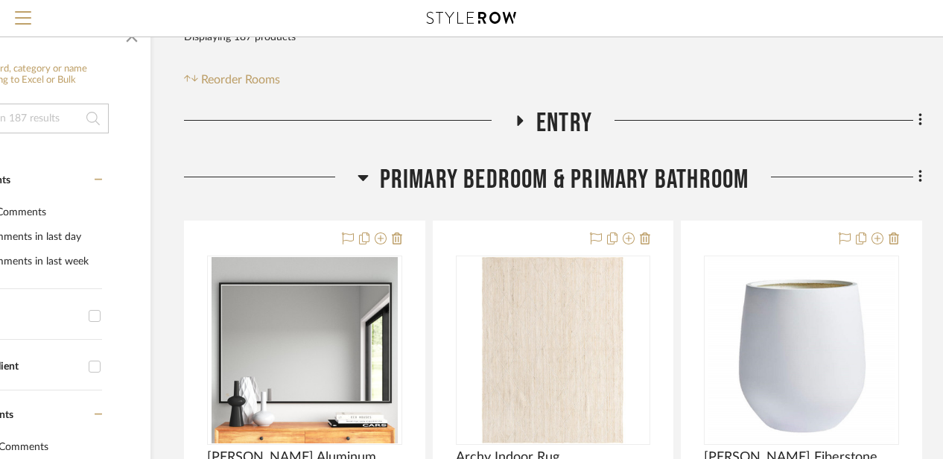
click at [517, 117] on icon at bounding box center [520, 120] width 18 height 11
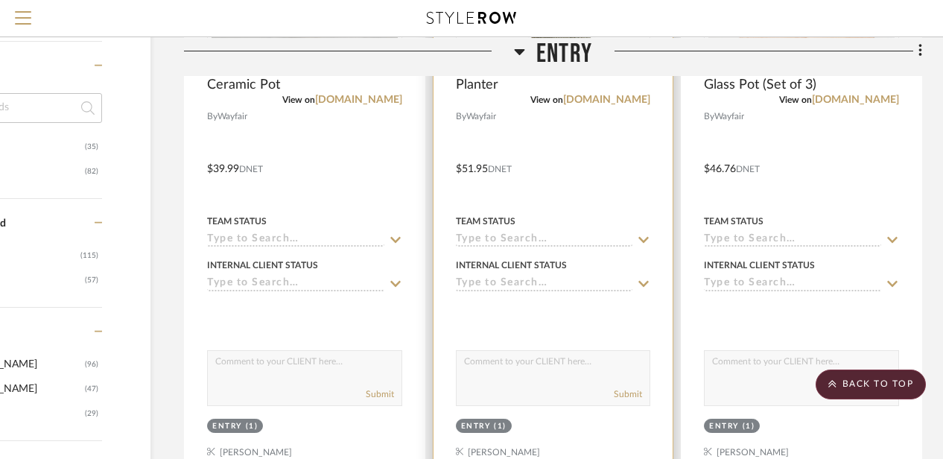
scroll to position [1230, 130]
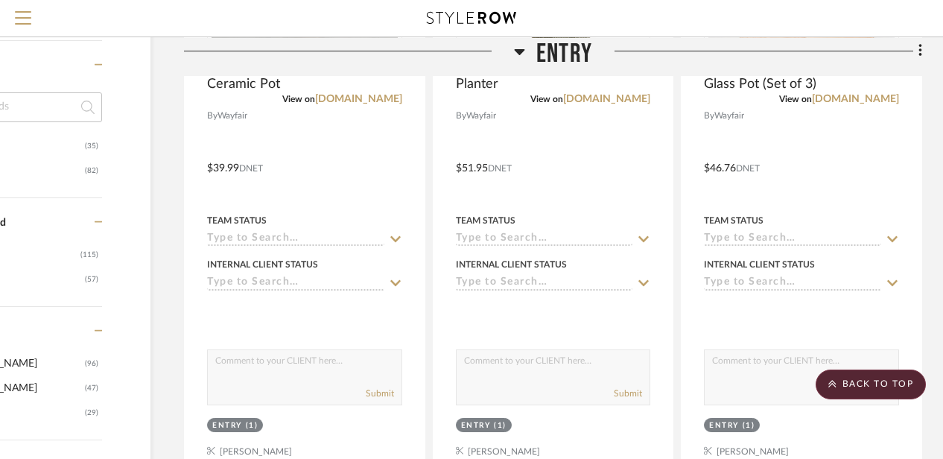
click at [516, 51] on icon at bounding box center [520, 51] width 10 height 6
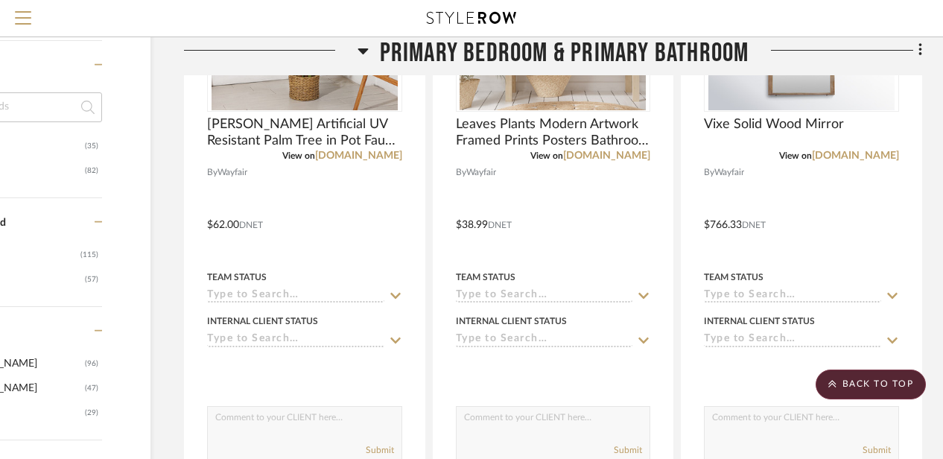
click at [357, 49] on icon at bounding box center [362, 51] width 11 height 18
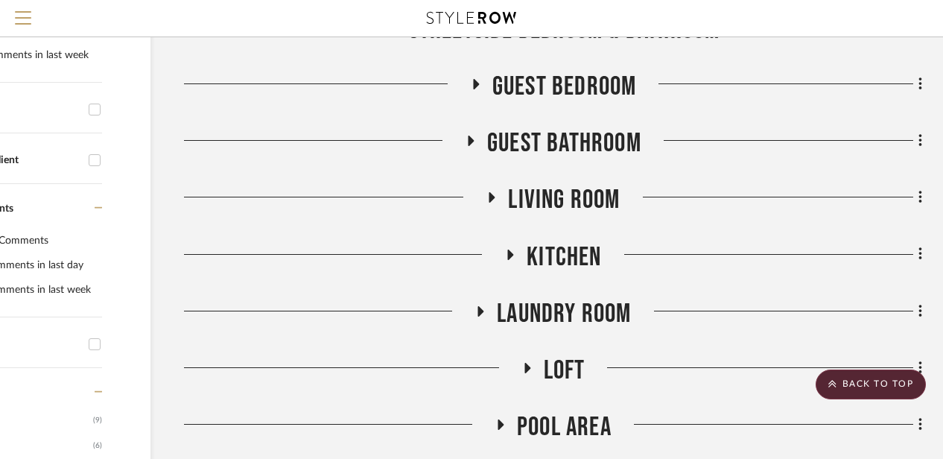
scroll to position [440, 130]
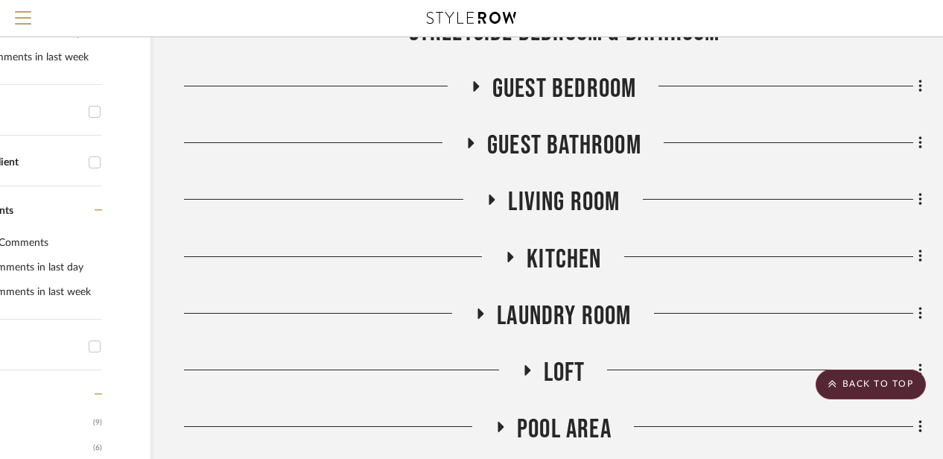
click at [471, 139] on icon at bounding box center [471, 143] width 18 height 11
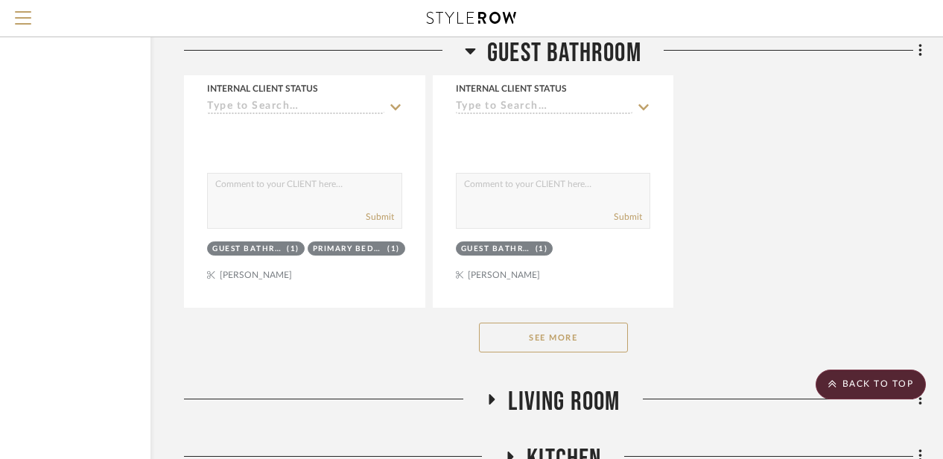
scroll to position [2350, 130]
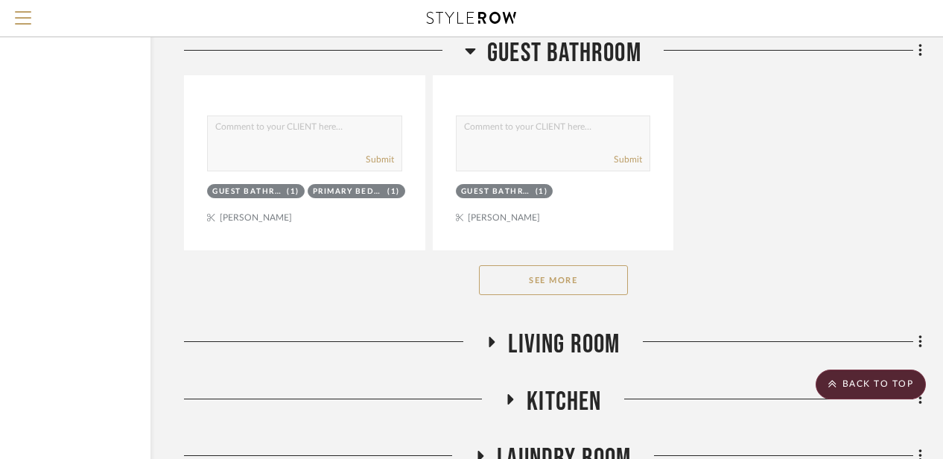
click at [579, 278] on button "See More" at bounding box center [553, 280] width 149 height 30
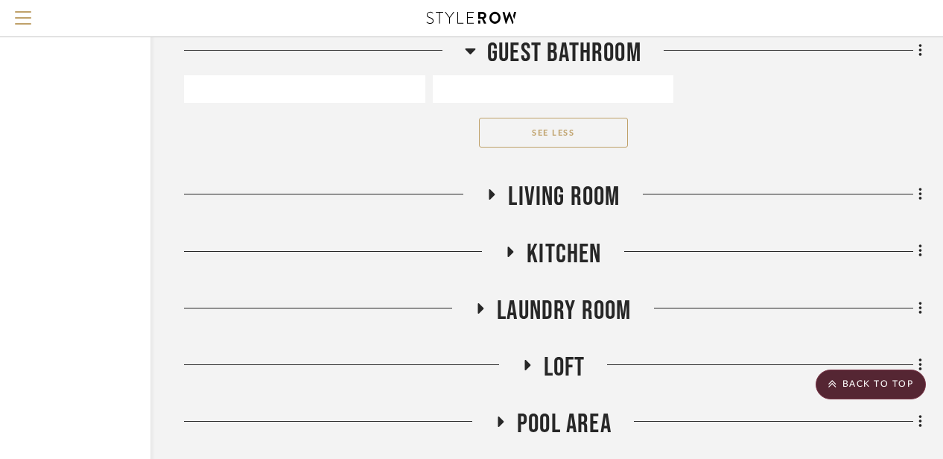
scroll to position [3825, 130]
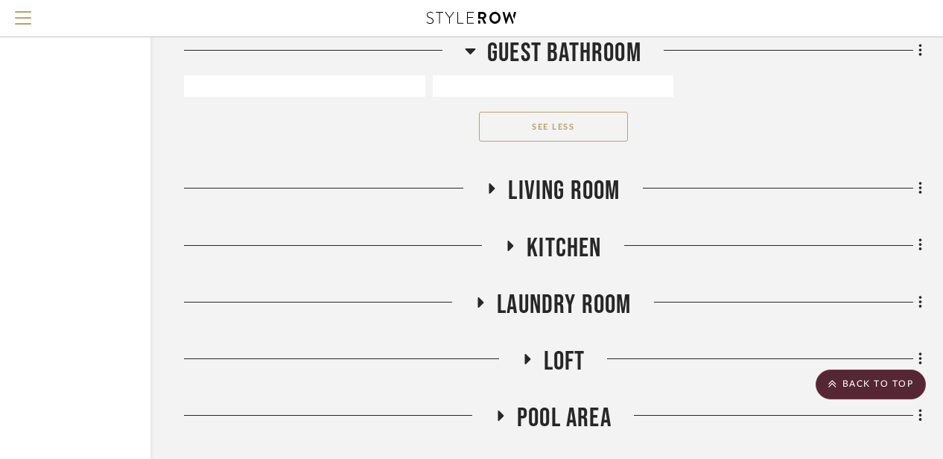
click at [491, 194] on icon at bounding box center [492, 188] width 18 height 11
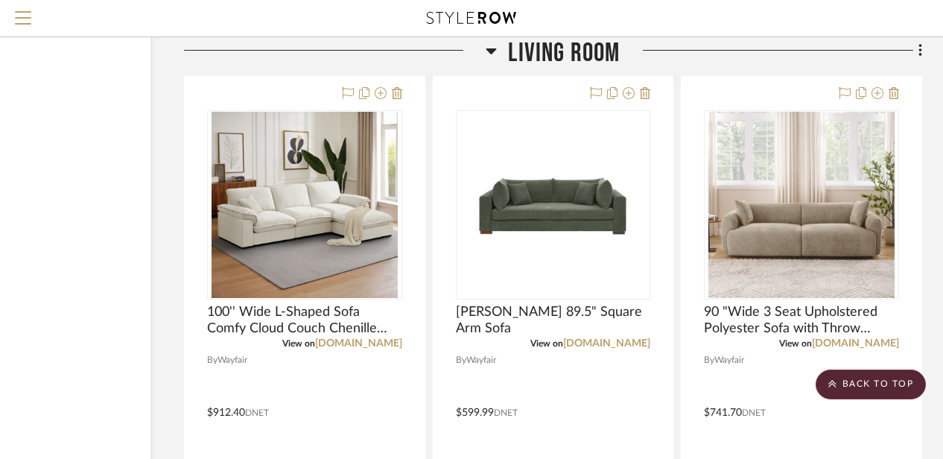
scroll to position [4642, 130]
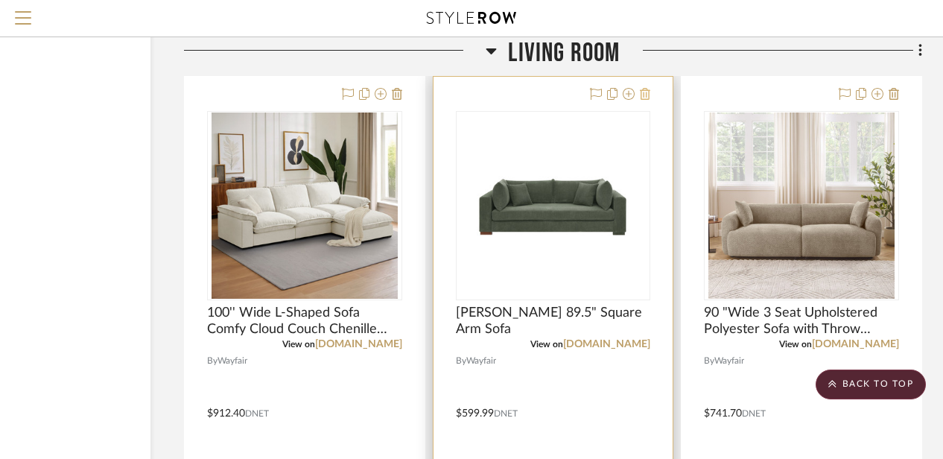
click at [649, 96] on icon at bounding box center [645, 94] width 10 height 12
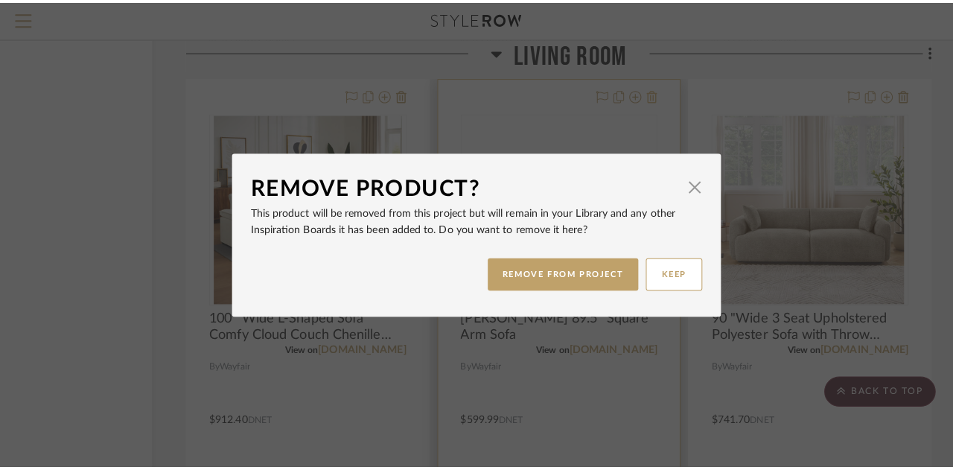
scroll to position [0, 0]
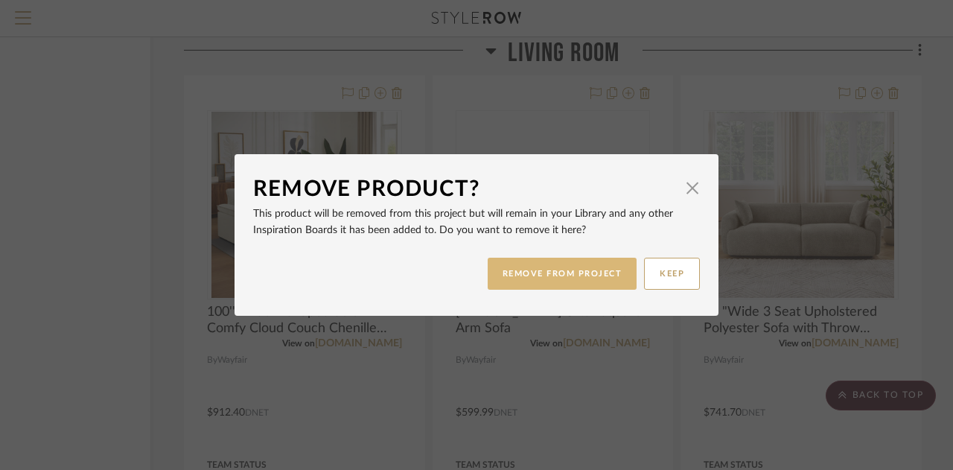
click at [584, 268] on button "REMOVE FROM PROJECT" at bounding box center [563, 274] width 150 height 32
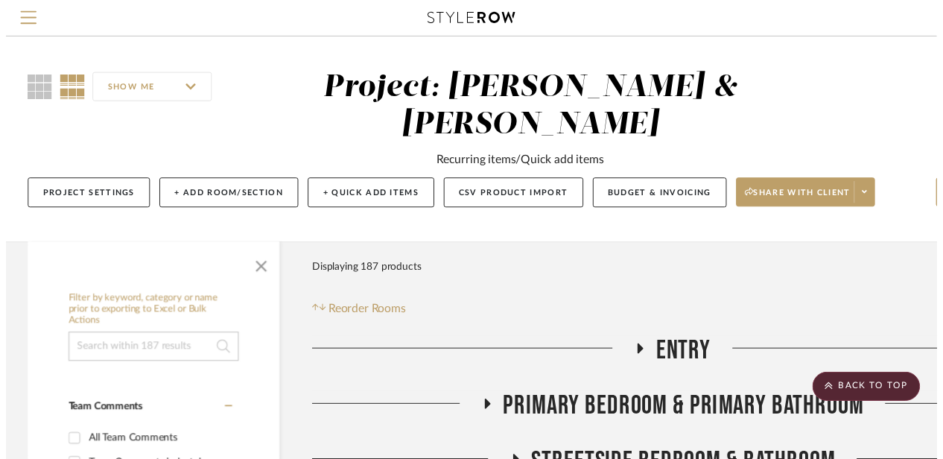
scroll to position [4642, 130]
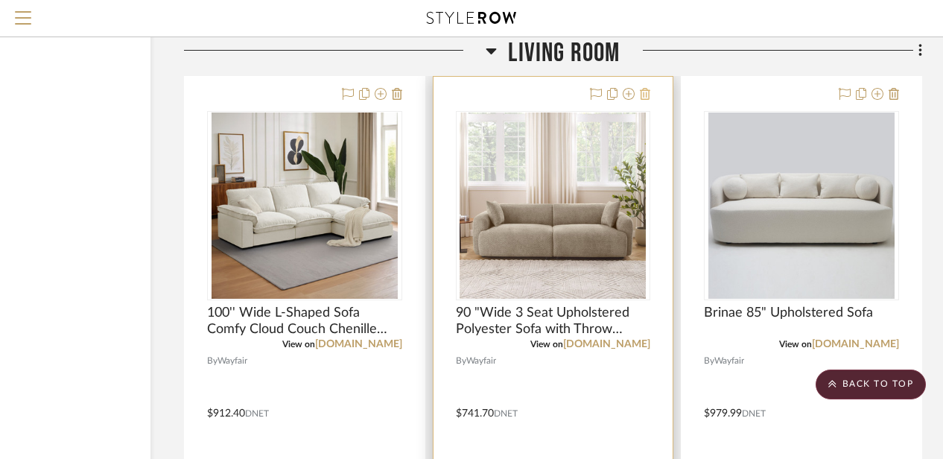
click at [648, 96] on icon at bounding box center [645, 94] width 10 height 12
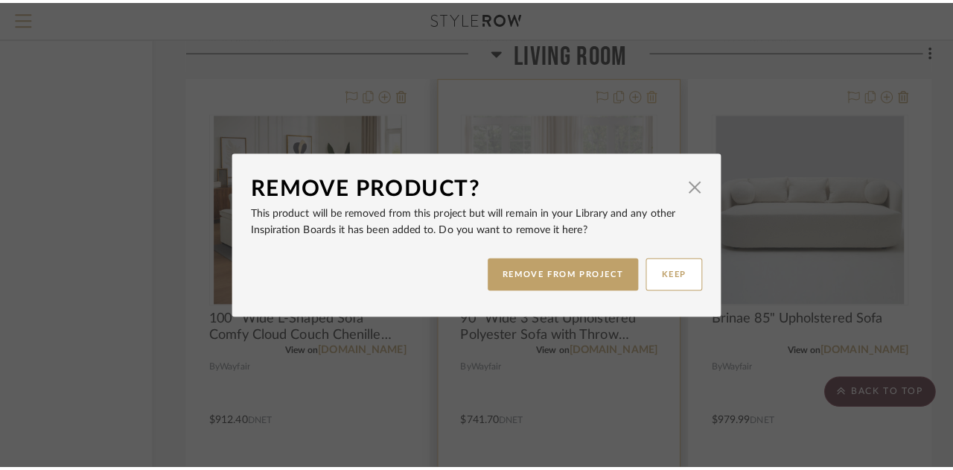
scroll to position [0, 0]
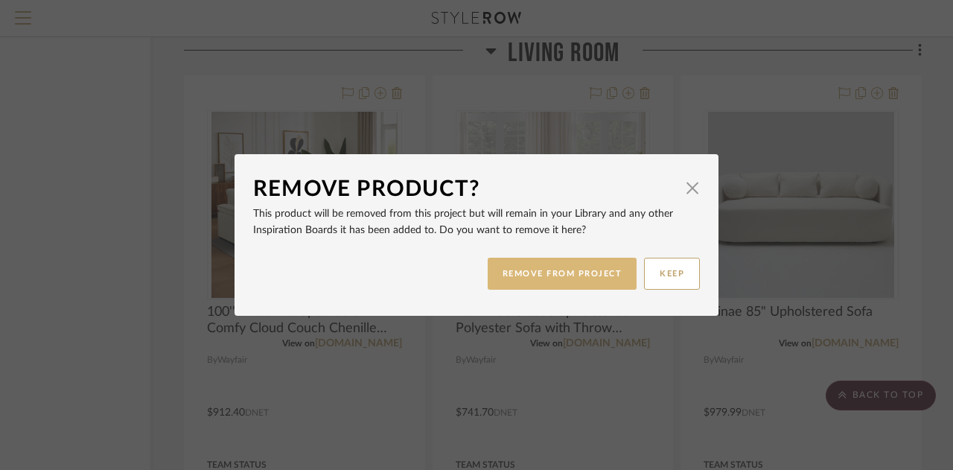
click at [556, 277] on button "REMOVE FROM PROJECT" at bounding box center [563, 274] width 150 height 32
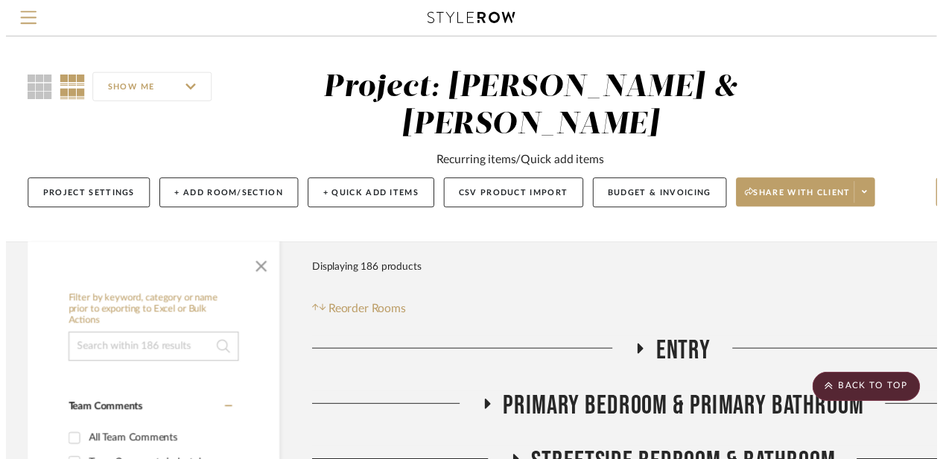
scroll to position [4642, 130]
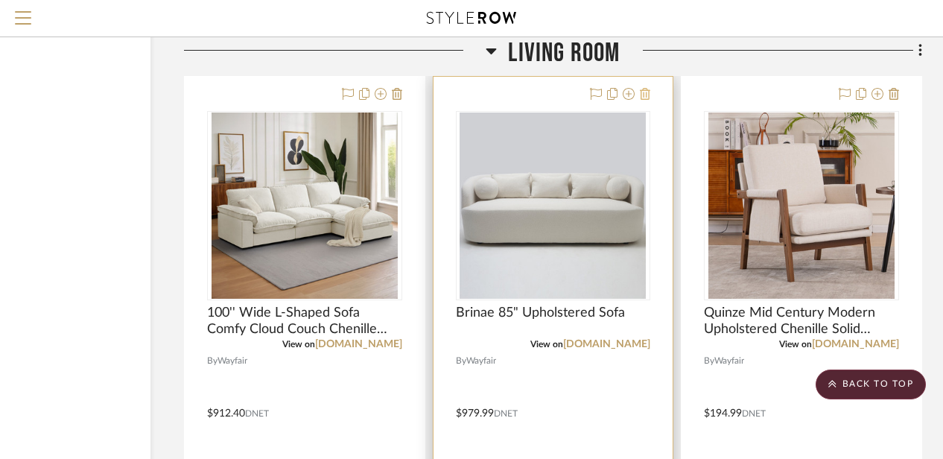
click at [648, 95] on icon at bounding box center [645, 94] width 10 height 12
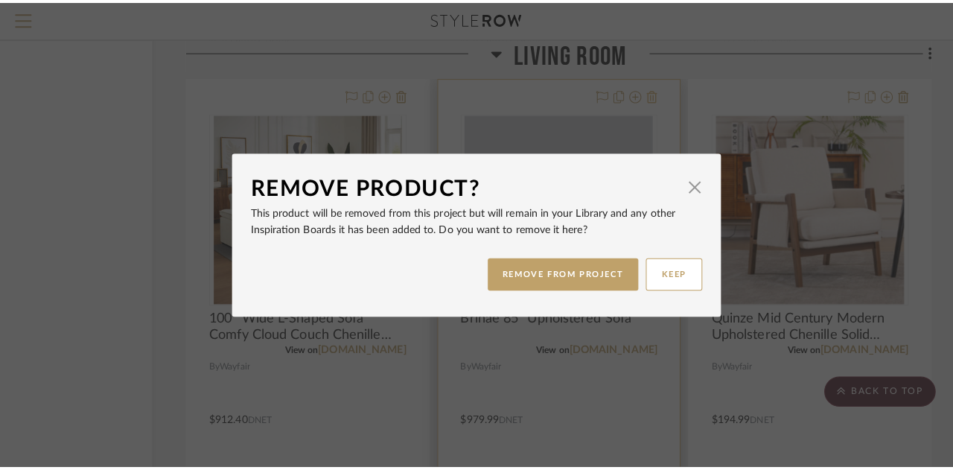
scroll to position [0, 0]
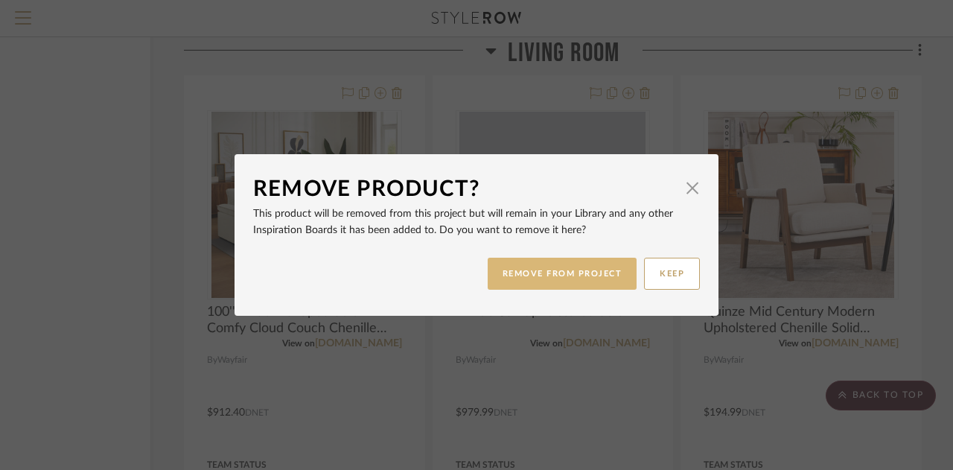
click at [518, 276] on button "REMOVE FROM PROJECT" at bounding box center [563, 274] width 150 height 32
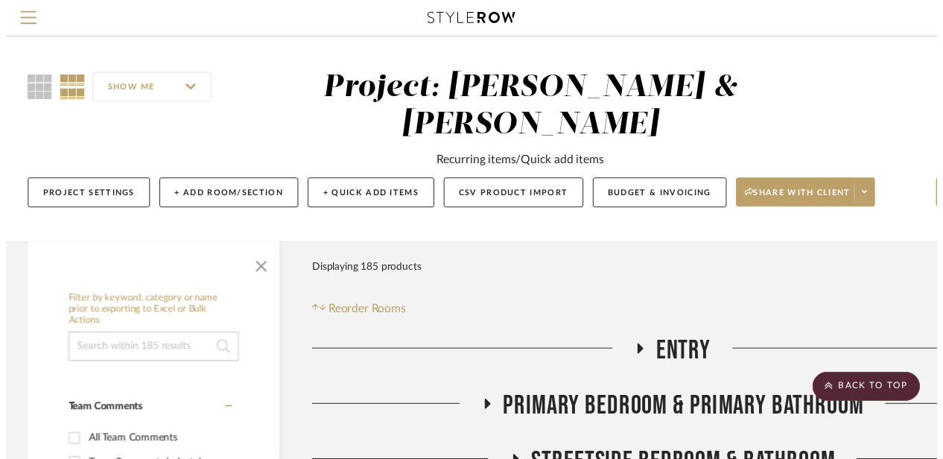
scroll to position [4642, 130]
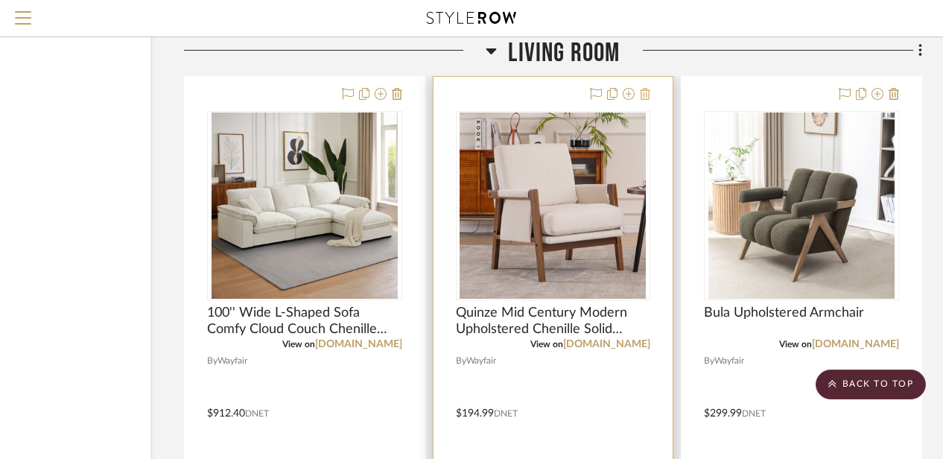
click at [643, 99] on icon at bounding box center [645, 94] width 10 height 12
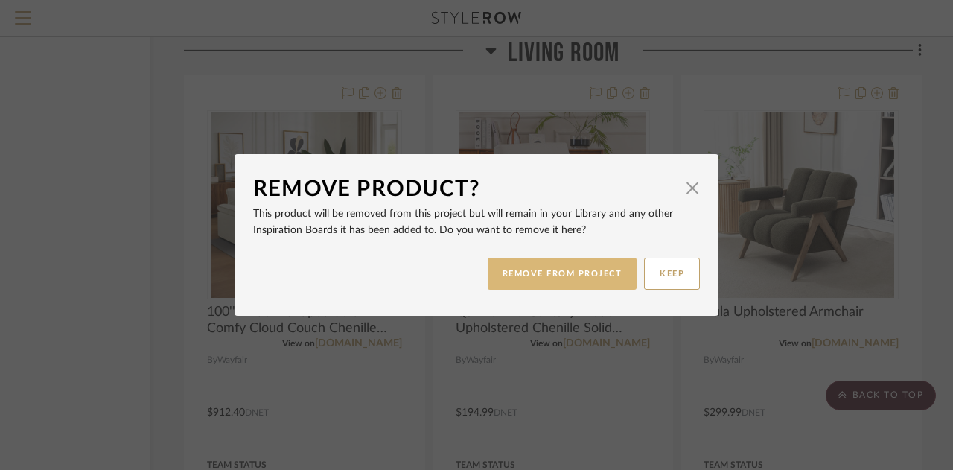
click at [535, 276] on button "REMOVE FROM PROJECT" at bounding box center [563, 274] width 150 height 32
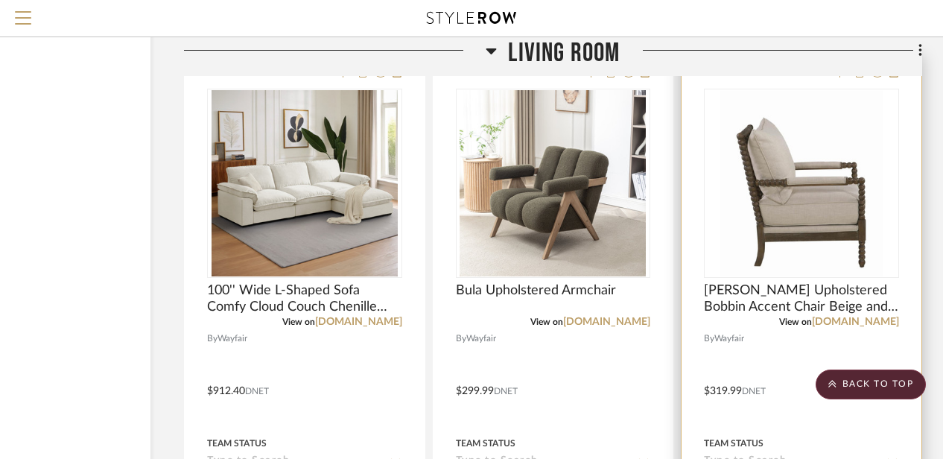
scroll to position [4623, 130]
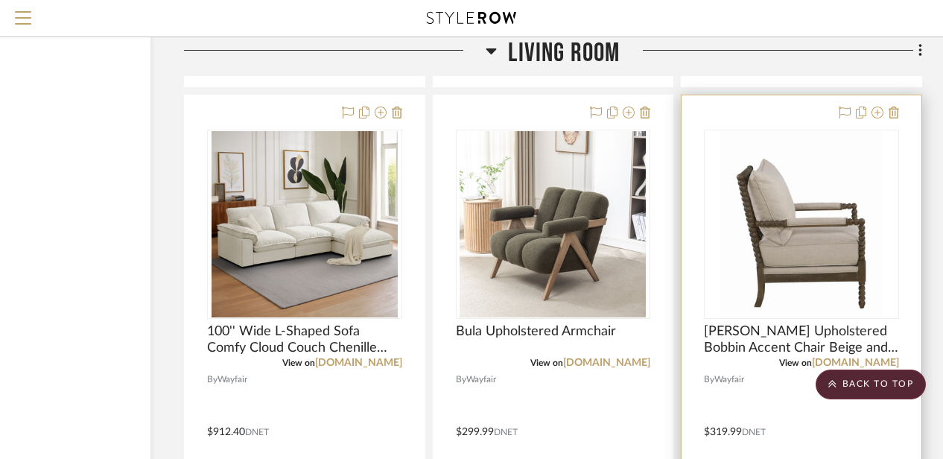
click at [900, 110] on div at bounding box center [801, 421] width 240 height 652
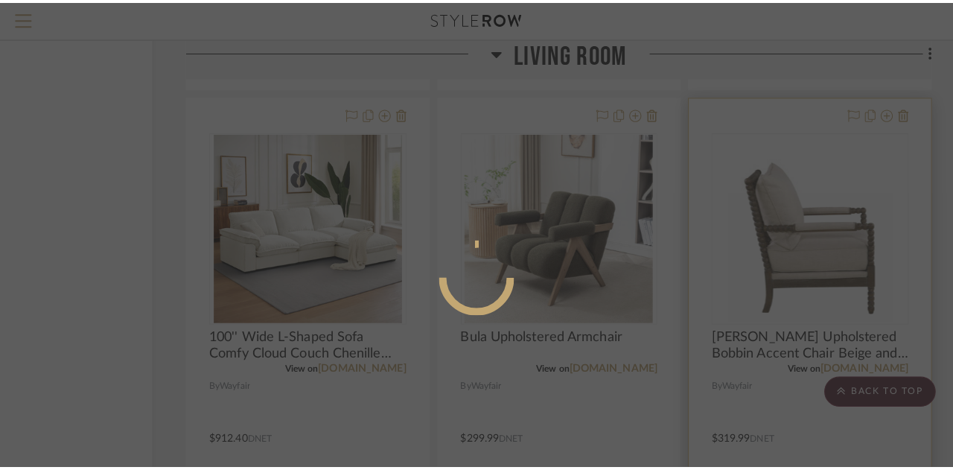
scroll to position [0, 0]
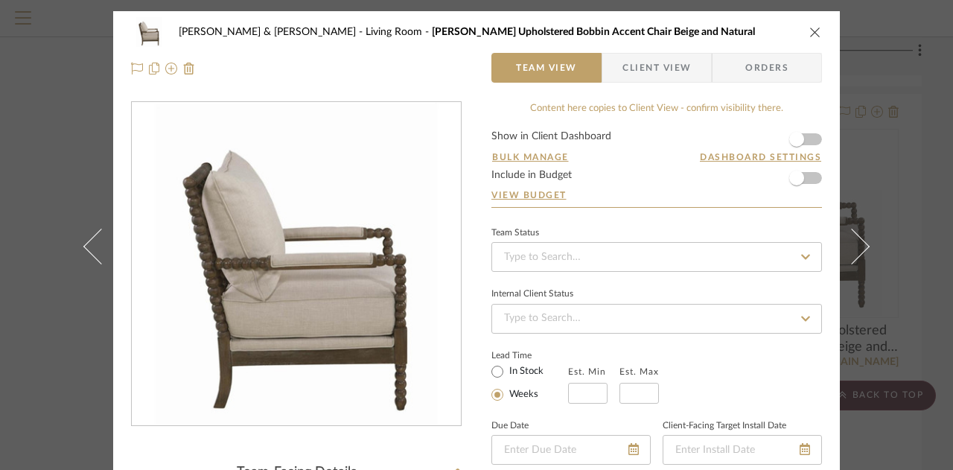
drag, startPoint x: 809, startPoint y: 31, endPoint x: 825, endPoint y: 30, distance: 16.4
click at [825, 30] on div "Charles & Angela Lewie Living Room Herndon Upholstered Bobbin Accent Chair Beig…" at bounding box center [476, 50] width 727 height 78
click at [813, 26] on icon "close" at bounding box center [816, 32] width 12 height 12
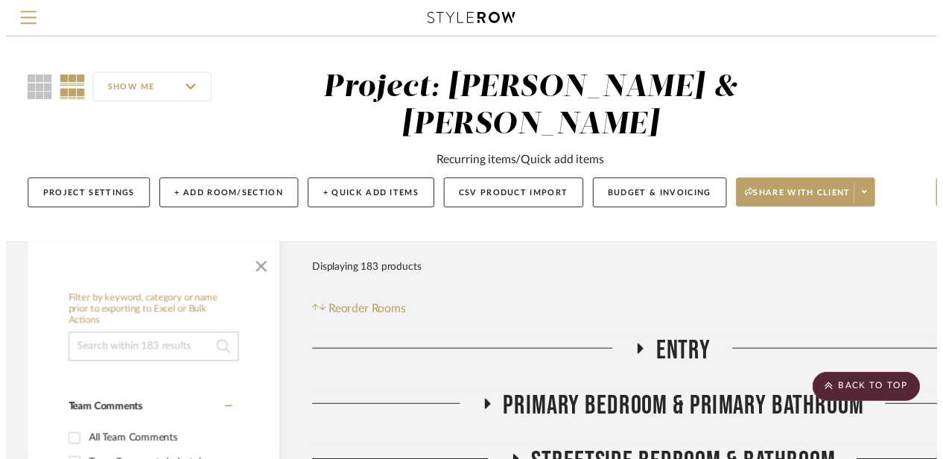
scroll to position [4623, 130]
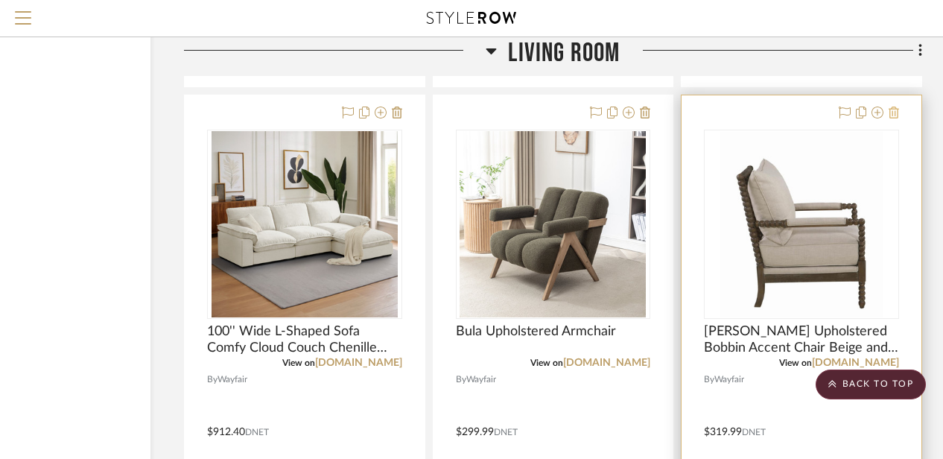
click at [895, 111] on icon at bounding box center [893, 112] width 10 height 12
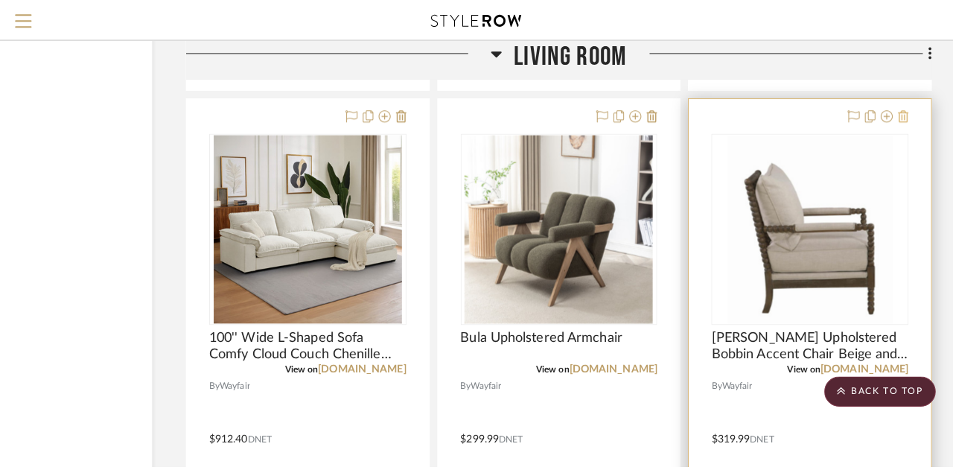
scroll to position [0, 0]
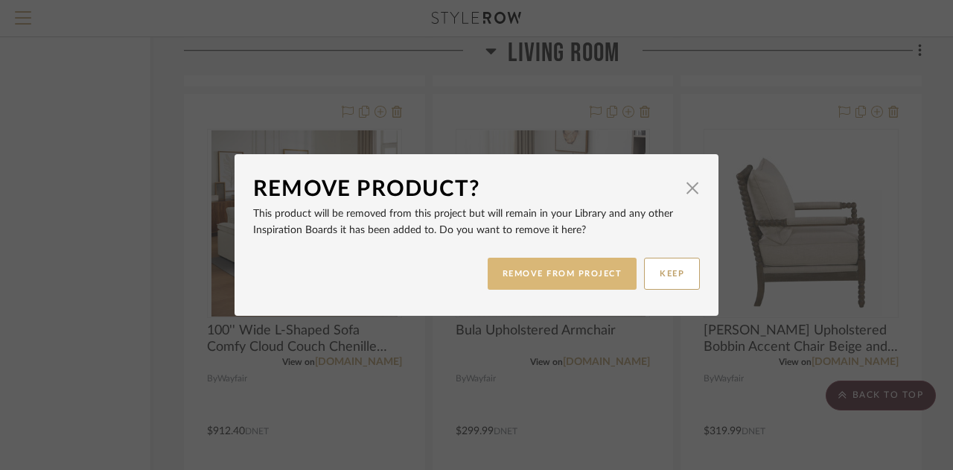
click at [570, 267] on button "REMOVE FROM PROJECT" at bounding box center [563, 274] width 150 height 32
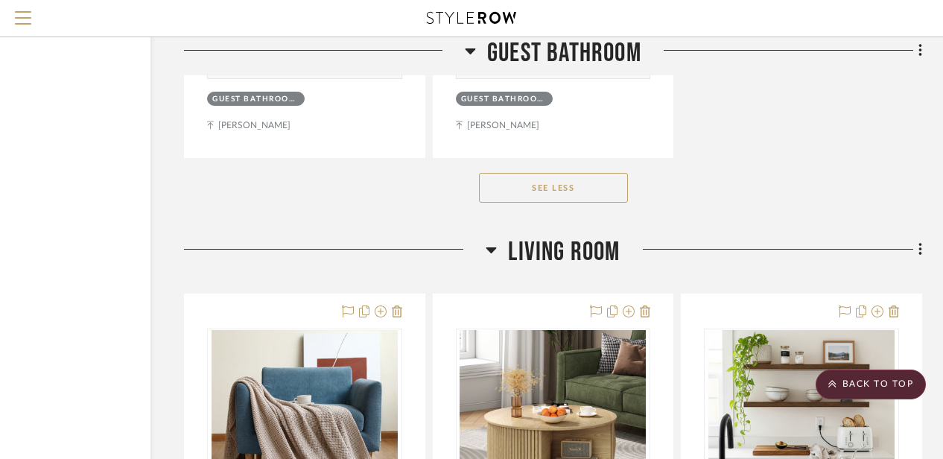
scroll to position [3762, 130]
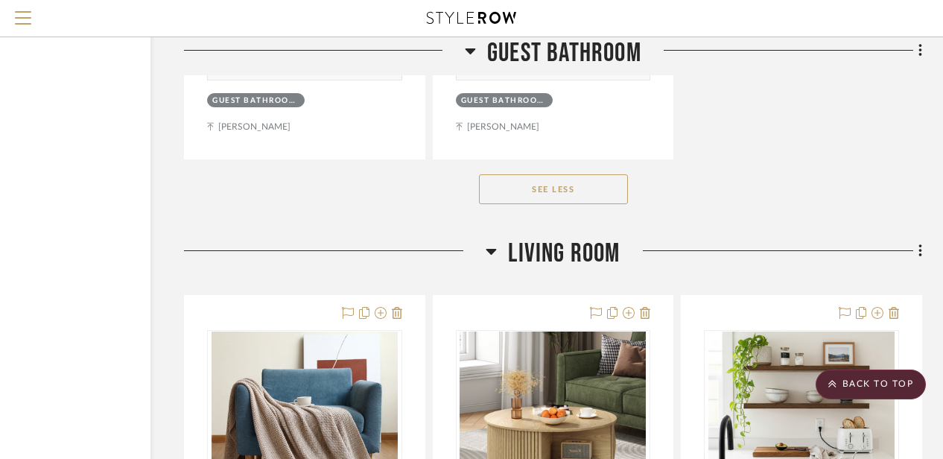
click at [488, 249] on icon at bounding box center [491, 251] width 11 height 18
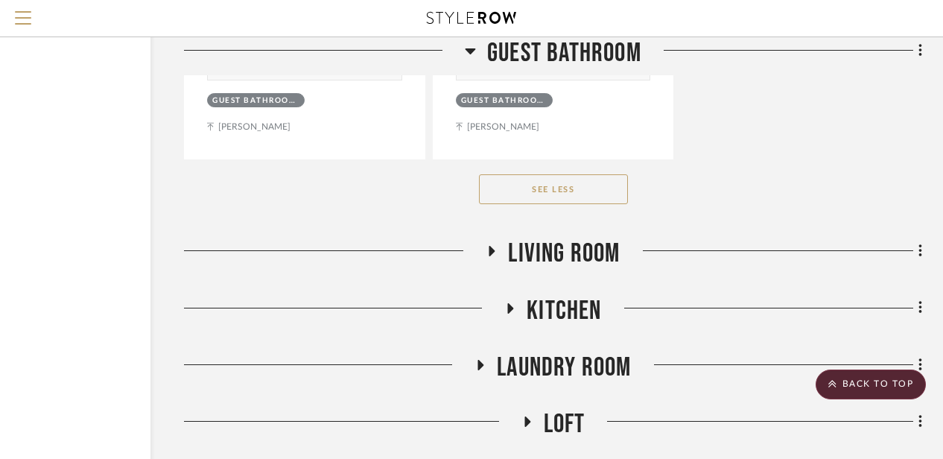
drag, startPoint x: 488, startPoint y: 249, endPoint x: 472, endPoint y: 247, distance: 15.9
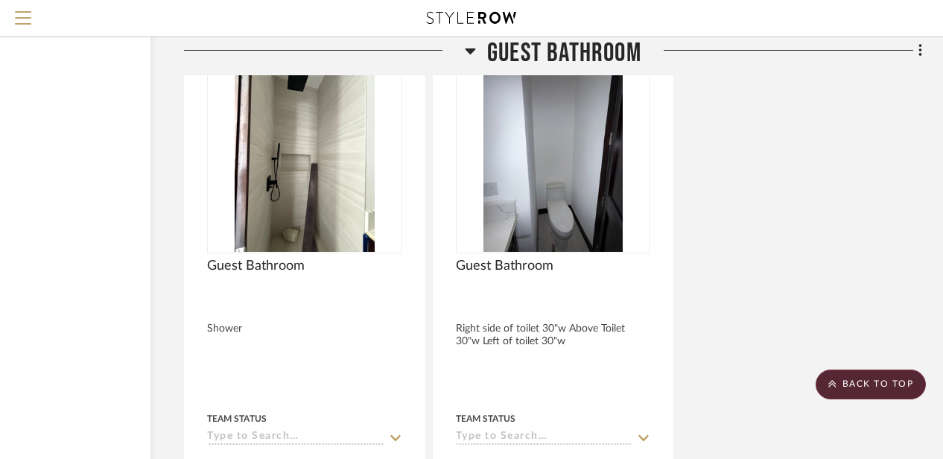
scroll to position [3222, 130]
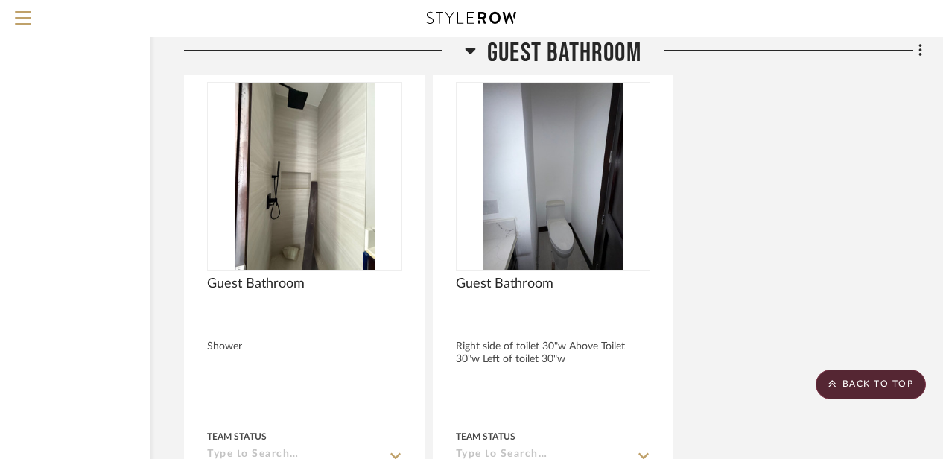
drag, startPoint x: 472, startPoint y: 247, endPoint x: 468, endPoint y: 48, distance: 198.9
click at [468, 48] on icon at bounding box center [470, 51] width 11 height 18
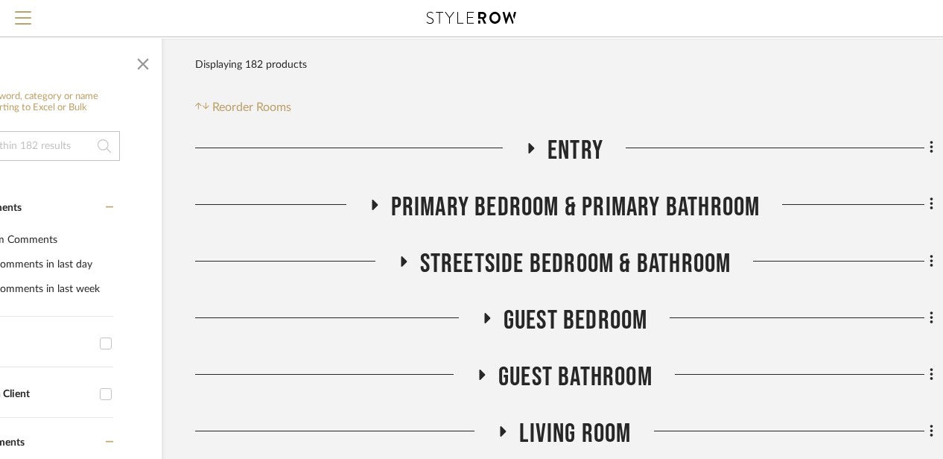
scroll to position [209, 118]
click at [481, 378] on icon at bounding box center [483, 374] width 6 height 10
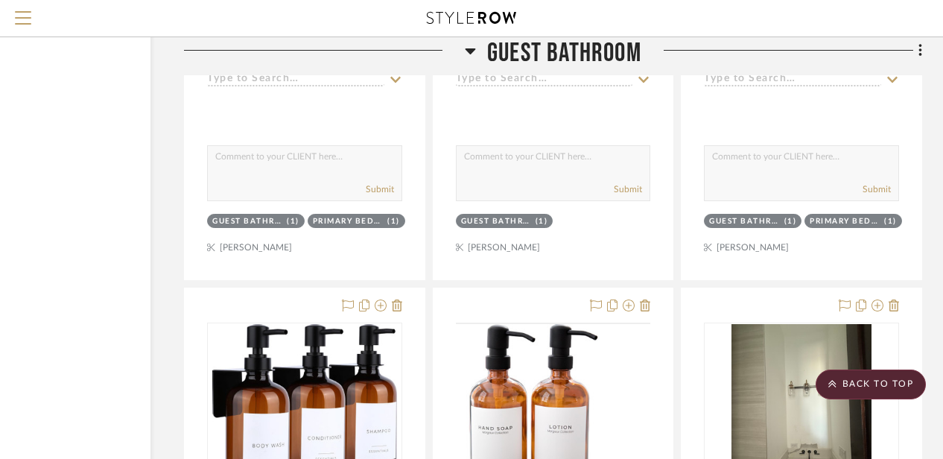
scroll to position [2322, 130]
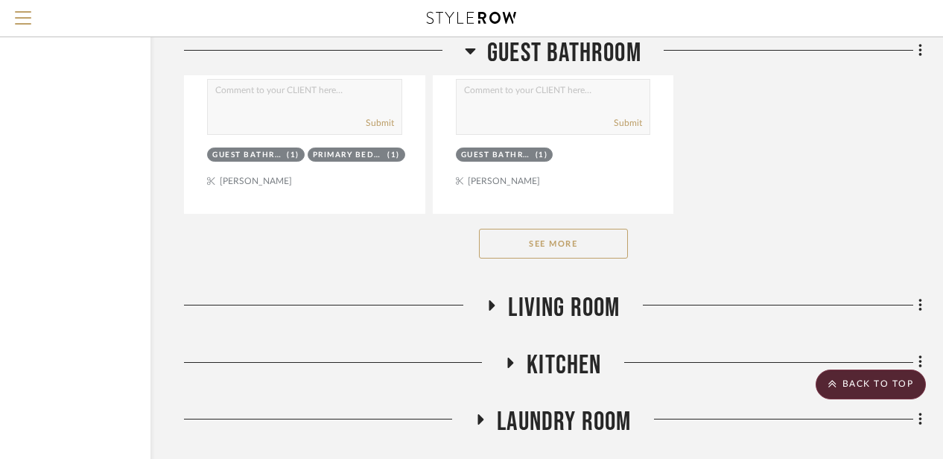
scroll to position [2394, 130]
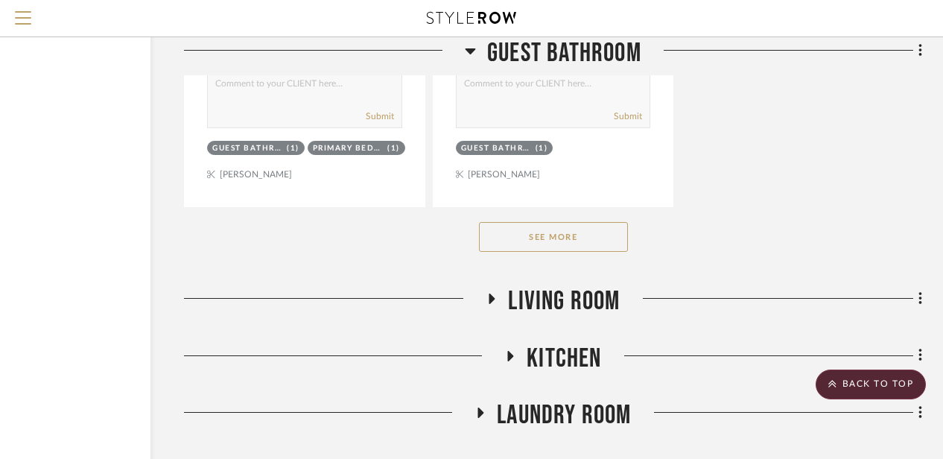
click at [547, 235] on button "See More" at bounding box center [553, 237] width 149 height 30
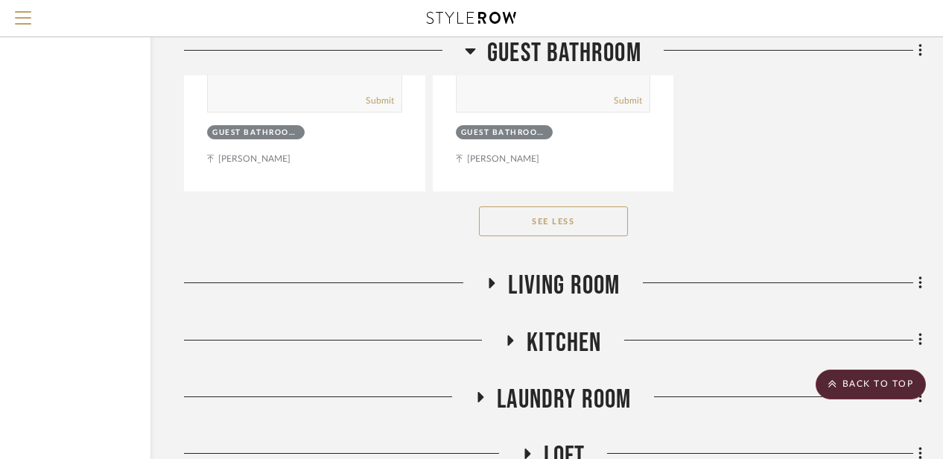
scroll to position [3803, 130]
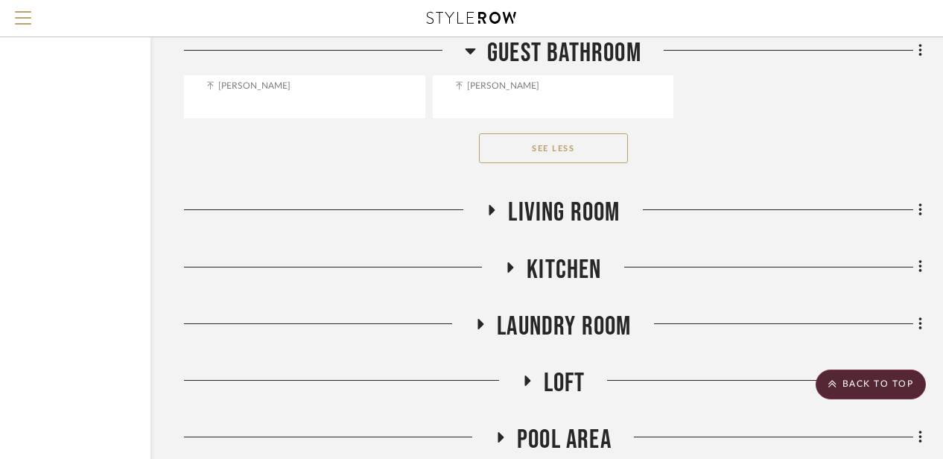
click at [491, 214] on icon at bounding box center [492, 210] width 6 height 10
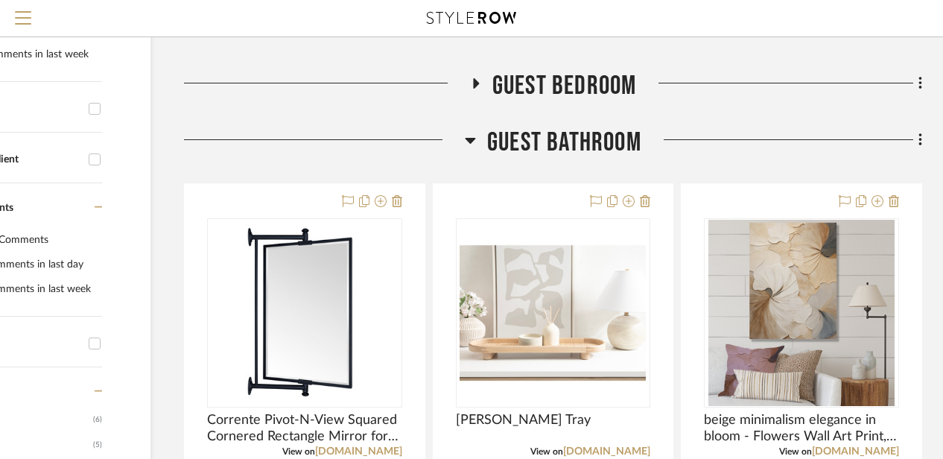
scroll to position [454, 130]
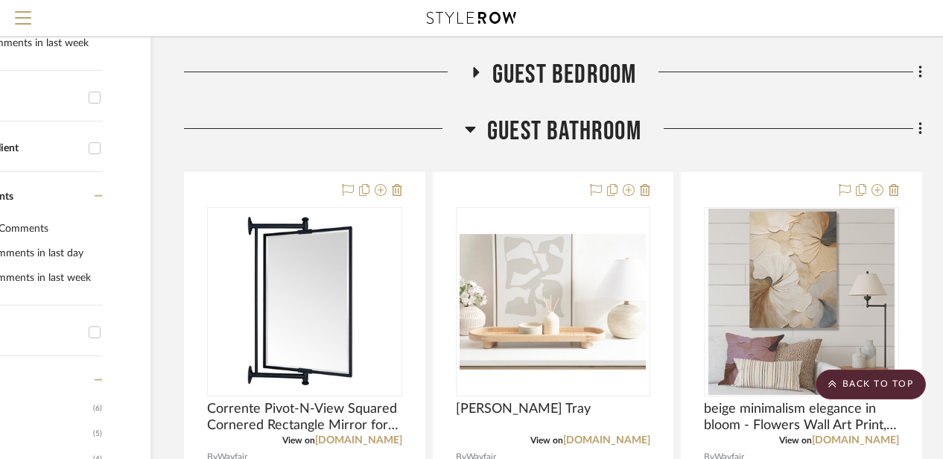
click at [478, 75] on icon at bounding box center [475, 72] width 18 height 11
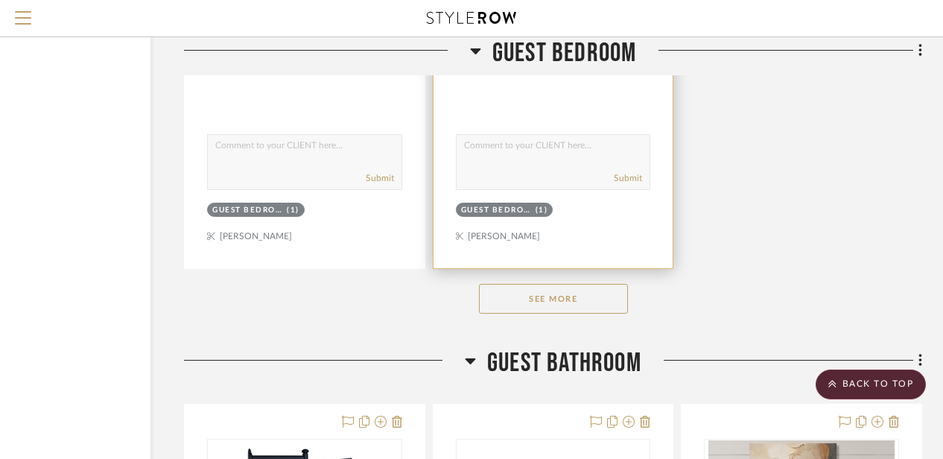
scroll to position [2276, 130]
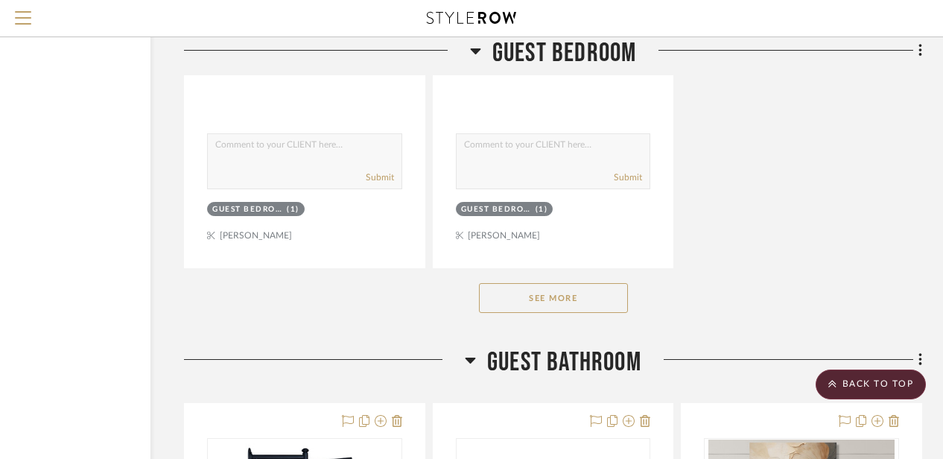
click at [545, 296] on button "See More" at bounding box center [553, 298] width 149 height 30
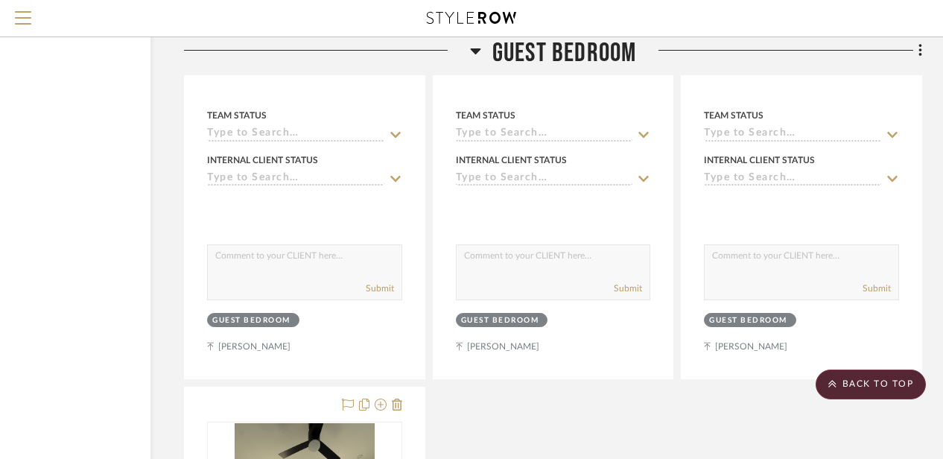
scroll to position [3481, 130]
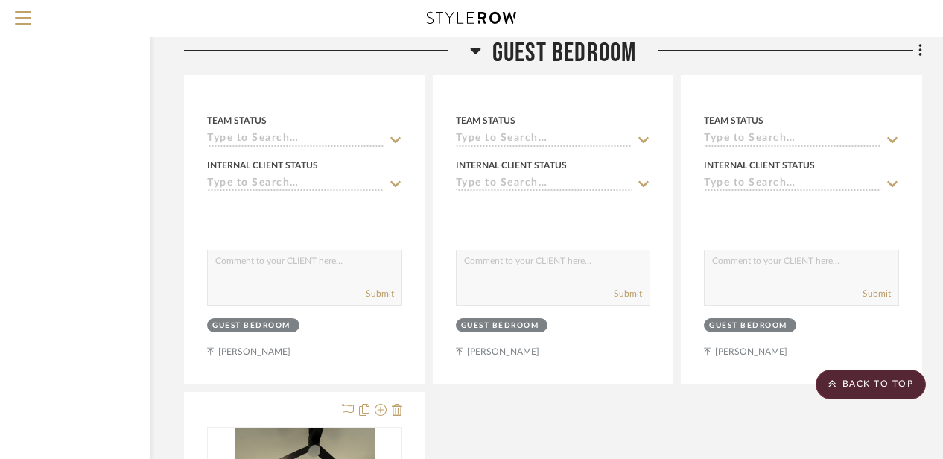
click at [471, 47] on icon at bounding box center [475, 51] width 11 height 18
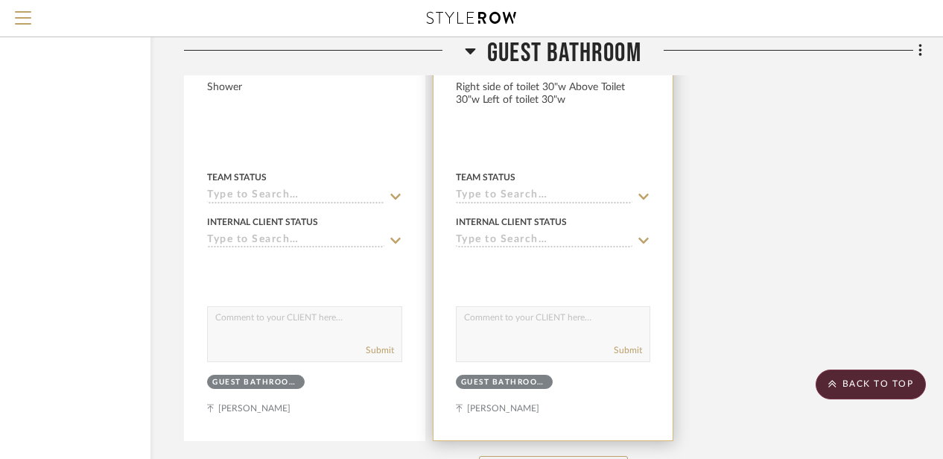
click at [462, 54] on div at bounding box center [553, 55] width 195 height 13
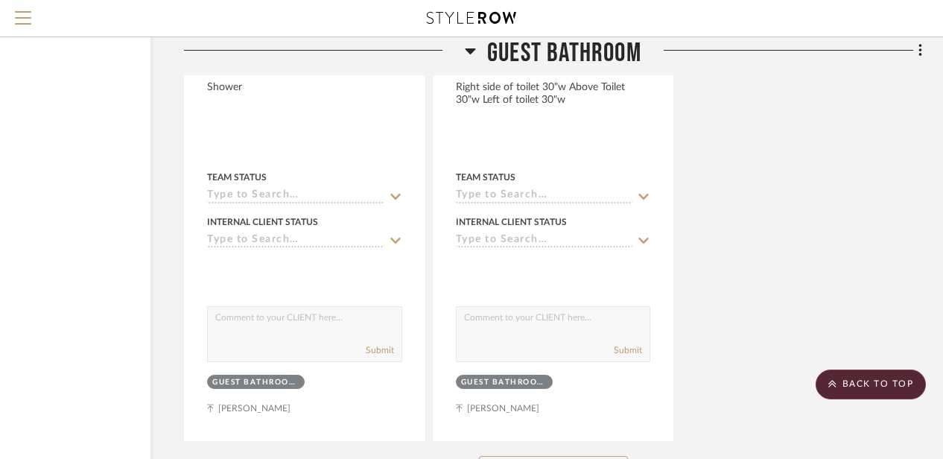
click at [471, 48] on icon at bounding box center [470, 51] width 11 height 18
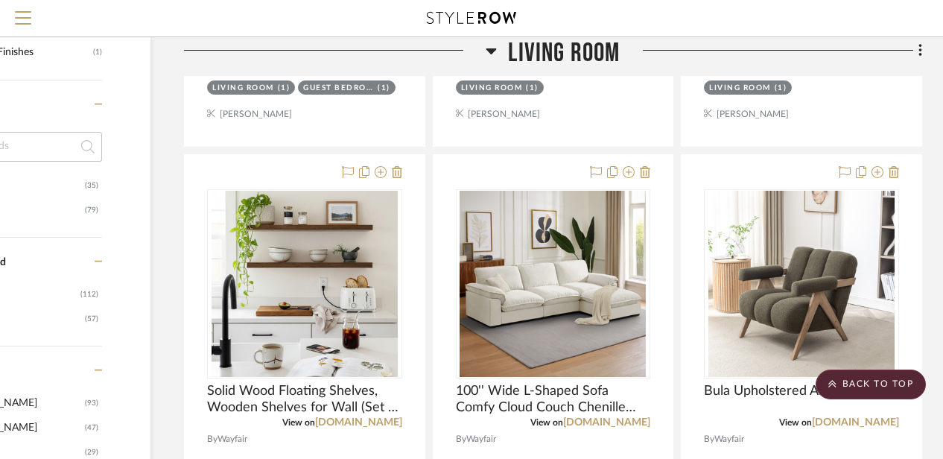
scroll to position [1126, 130]
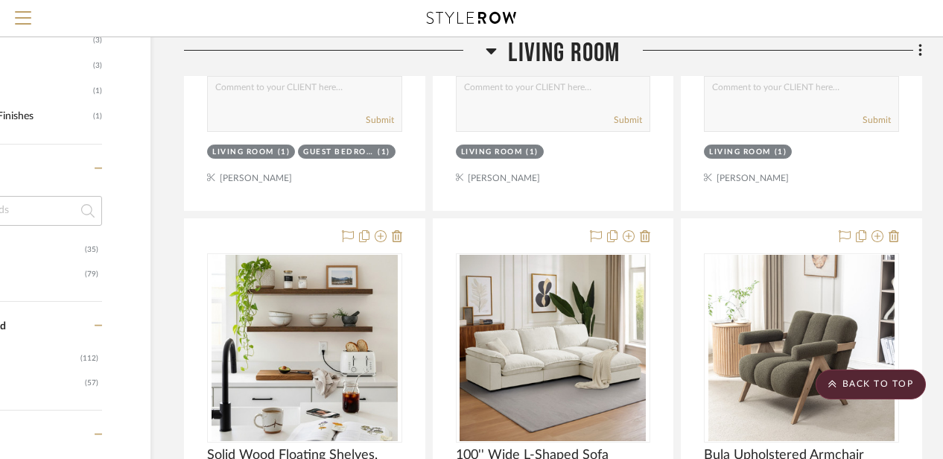
click at [490, 48] on icon at bounding box center [491, 51] width 10 height 6
